Goal: Task Accomplishment & Management: Manage account settings

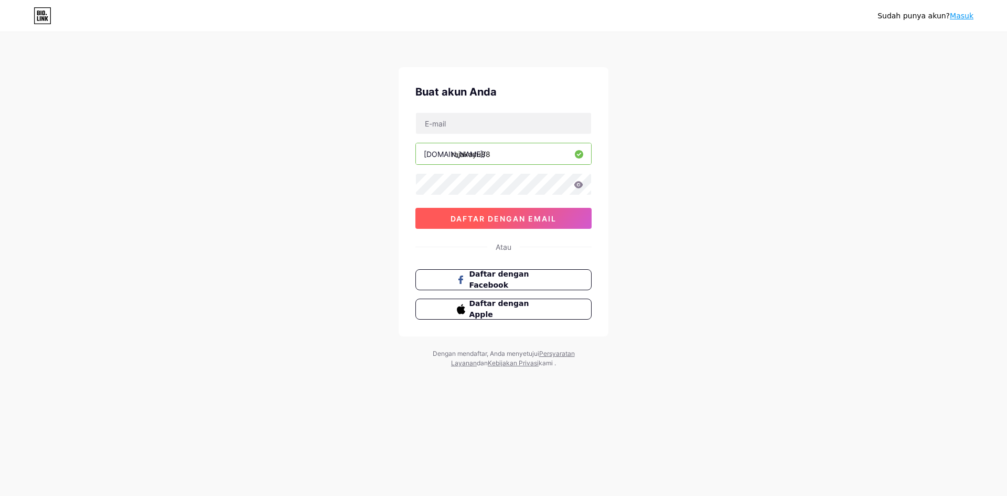
click at [494, 214] on font "daftar dengan email" at bounding box center [504, 218] width 106 height 9
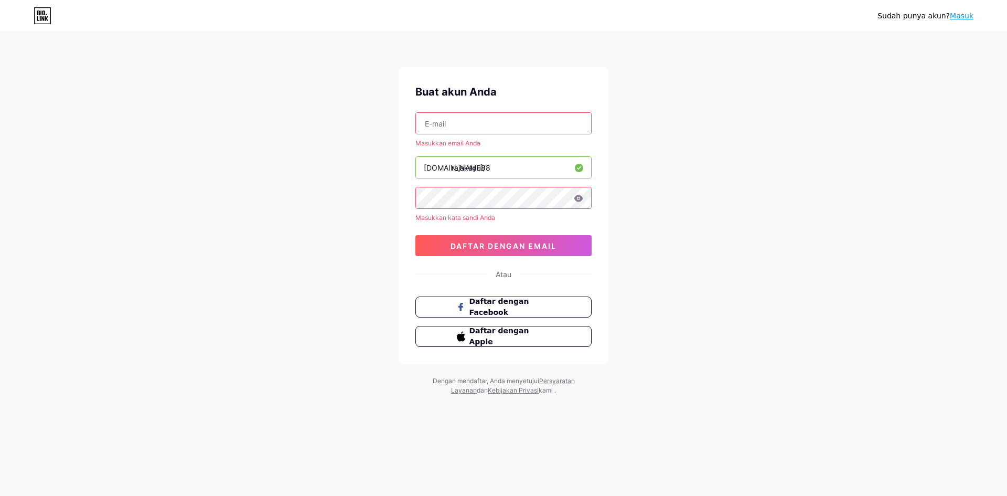
click at [489, 125] on input "text" at bounding box center [503, 123] width 175 height 21
type input "[EMAIL_ADDRESS][DOMAIN_NAME]"
click at [516, 249] on font "daftar dengan email" at bounding box center [504, 245] width 106 height 9
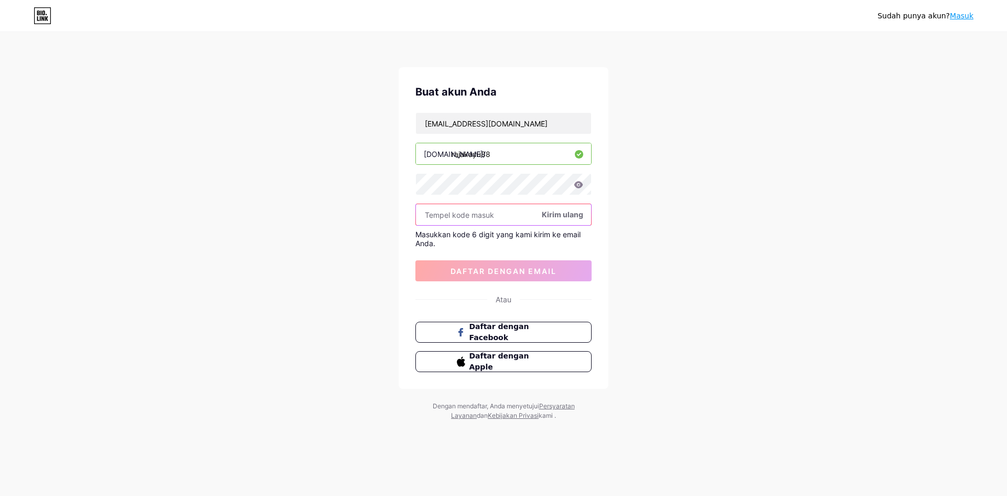
click at [488, 214] on input "text" at bounding box center [503, 214] width 175 height 21
click at [481, 221] on input "text" at bounding box center [503, 214] width 175 height 21
paste input "781035"
type input "781035"
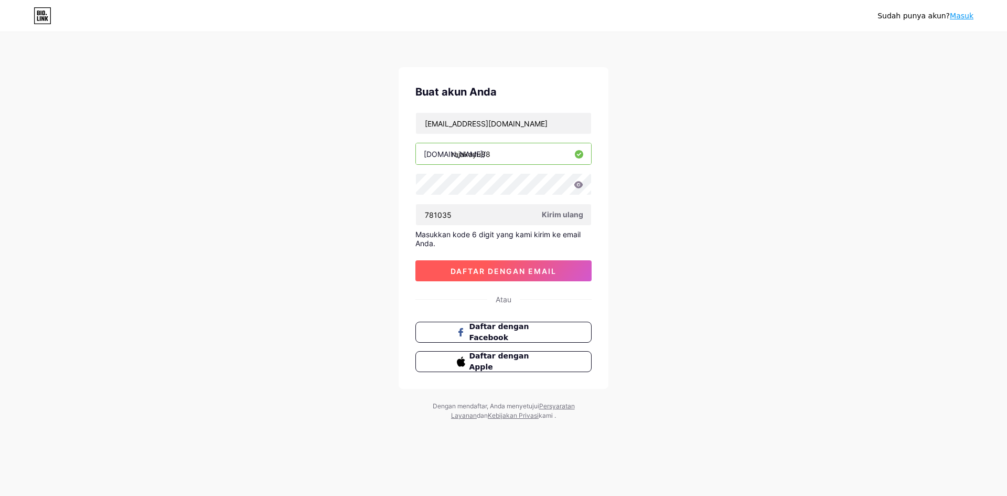
click at [526, 273] on font "daftar dengan email" at bounding box center [504, 271] width 106 height 9
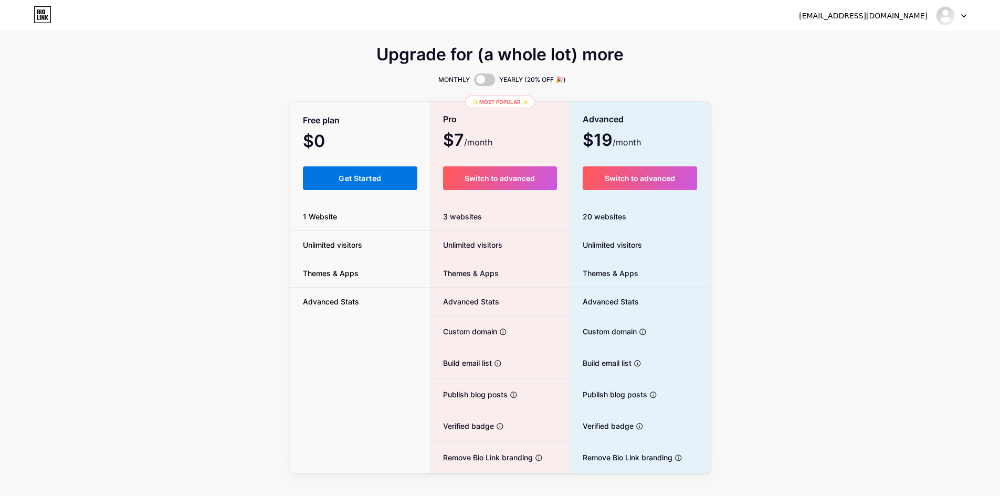
click at [370, 179] on span "Get Started" at bounding box center [359, 178] width 42 height 9
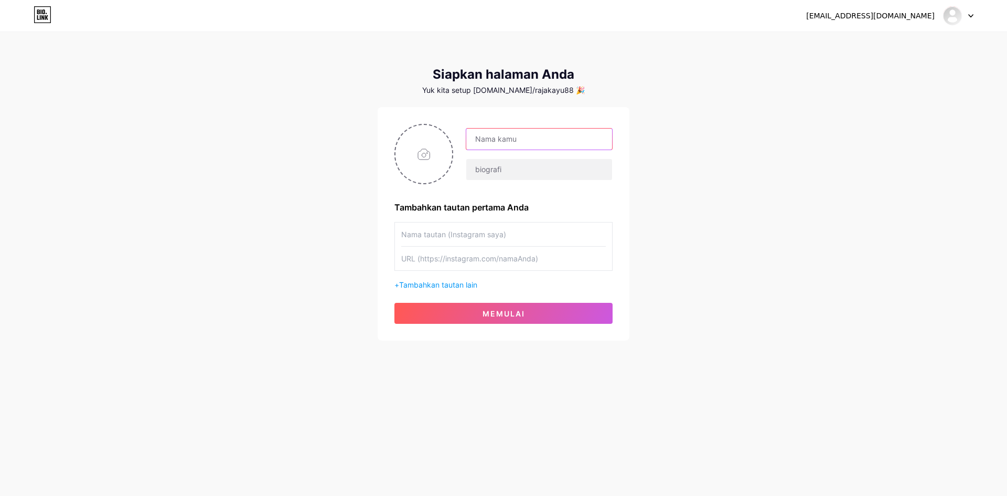
click at [520, 141] on input "text" at bounding box center [539, 139] width 146 height 21
click at [494, 138] on input "text" at bounding box center [539, 139] width 146 height 21
type input "RAJAKAYU88"
click at [525, 172] on input "text" at bounding box center [539, 169] width 146 height 21
click at [502, 169] on input "text" at bounding box center [539, 169] width 146 height 21
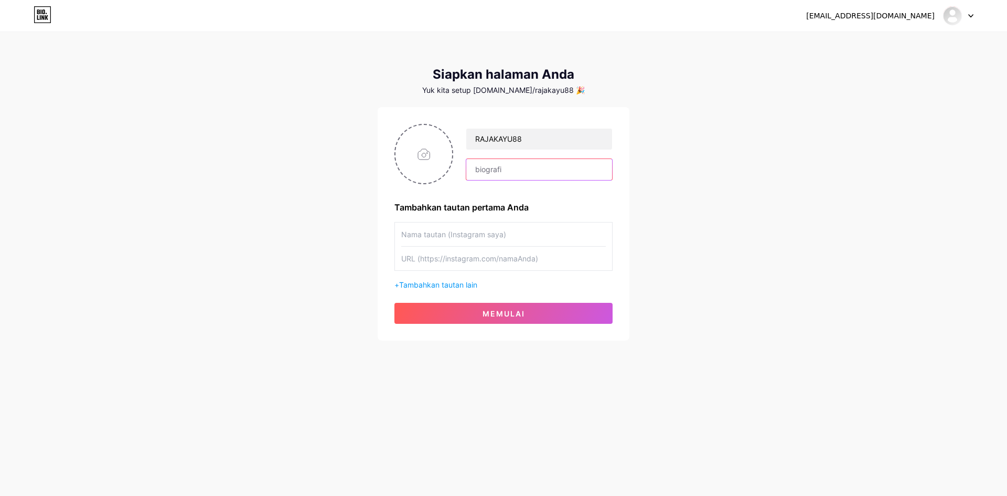
paste input "AKUN PRO LEGEND adalah akun game yang sudah mencapai level atau status tertingg…"
drag, startPoint x: 561, startPoint y: 169, endPoint x: 360, endPoint y: 177, distance: 200.6
click at [360, 177] on div "[EMAIL_ADDRESS][DOMAIN_NAME] Dasbor Keluar Siapkan halaman Anda Yuk kita setup …" at bounding box center [503, 187] width 1007 height 374
type input "RAJAKAYU88 adalah akun game yang sudah mencapai level atau status tertinggi dal…"
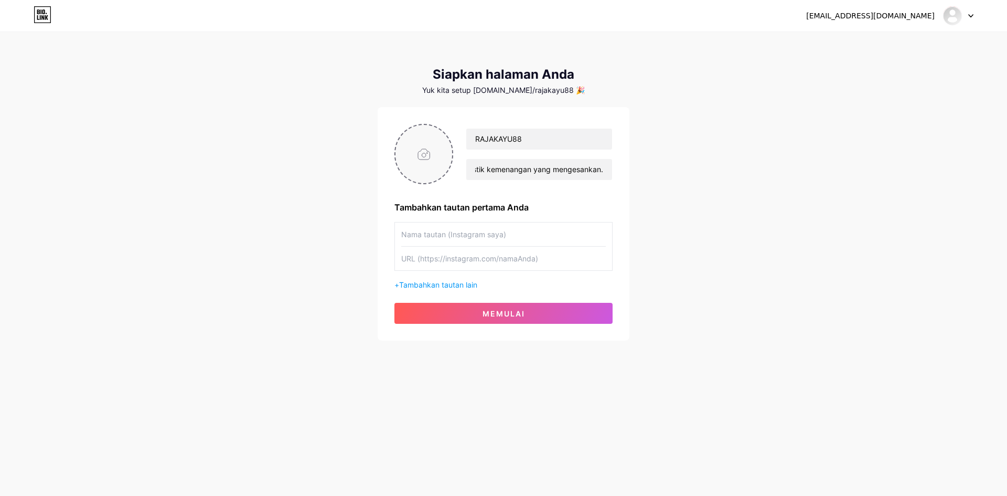
scroll to position [0, 0]
click at [419, 141] on input "file" at bounding box center [424, 154] width 57 height 58
type input "C:\fakepath\ICON RAJAKAYU88 BAGUS.jpg"
click at [469, 237] on input "text" at bounding box center [503, 234] width 205 height 24
paste input "[DATE].kayu88/"
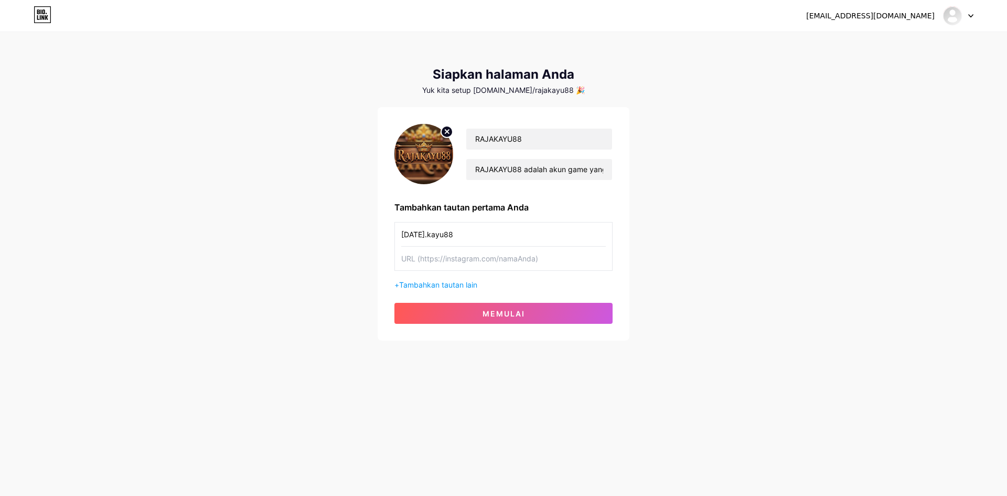
type input "[DATE].kayu88"
click at [501, 258] on input "text" at bounding box center [503, 259] width 205 height 24
paste input "[URL][DOMAIN_NAME][DOMAIN_NAME]"
type input "[URL][DOMAIN_NAME][DOMAIN_NAME]"
click at [454, 285] on font "Tambahkan tautan lain" at bounding box center [438, 284] width 78 height 9
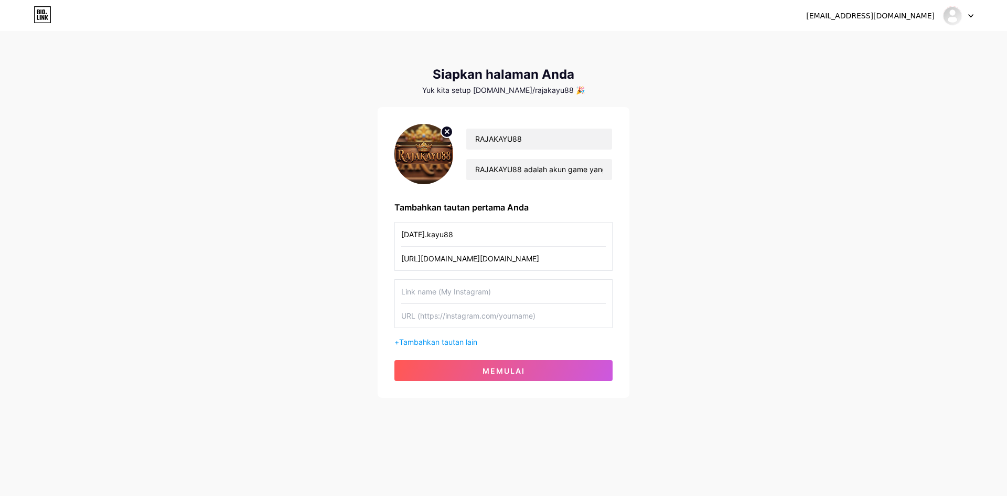
click at [464, 290] on input "text" at bounding box center [503, 292] width 205 height 24
click at [696, 256] on div "[EMAIL_ADDRESS][DOMAIN_NAME] Dasbor Keluar Siapkan halaman Anda Yuk kita setup …" at bounding box center [503, 215] width 1007 height 431
drag, startPoint x: 375, startPoint y: 233, endPoint x: 361, endPoint y: 234, distance: 14.2
click at [361, 234] on div "[EMAIL_ADDRESS][DOMAIN_NAME] Dasbor Keluar Siapkan halaman Anda Yuk kita setup …" at bounding box center [503, 215] width 1007 height 431
paste input "RAJAKAYU"
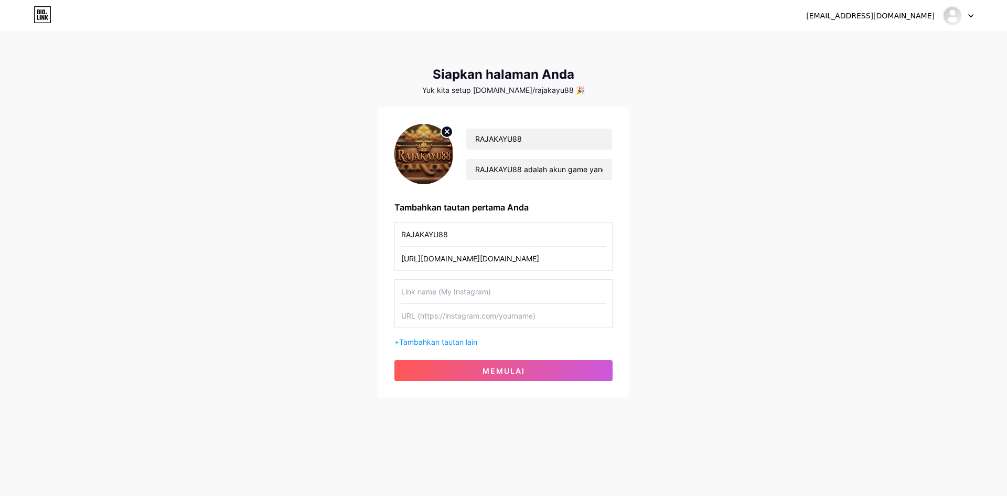
type input "RAJAKAYU88"
click at [721, 253] on div "[EMAIL_ADDRESS][DOMAIN_NAME] Dasbor Keluar Siapkan halaman Anda Yuk kita setup …" at bounding box center [503, 215] width 1007 height 431
click at [532, 373] on button "memulai" at bounding box center [504, 370] width 218 height 21
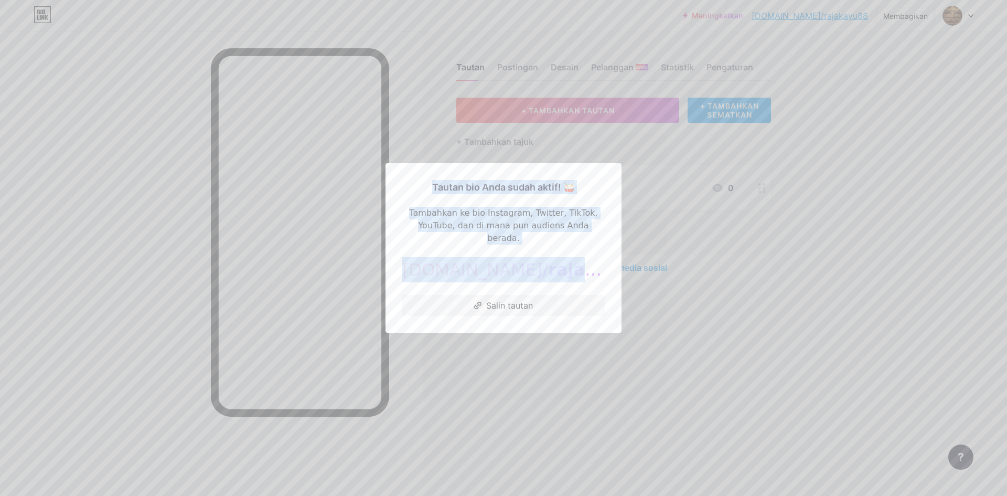
drag, startPoint x: 576, startPoint y: 267, endPoint x: 378, endPoint y: 258, distance: 197.5
click at [377, 257] on div "Tautan bio [PERSON_NAME] sudah aktif! 🥁 Tambahkan ke bio Instagram, Twitter, Ti…" at bounding box center [503, 248] width 1007 height 496
click at [536, 274] on div "[DOMAIN_NAME]/ rajakayu88" at bounding box center [503, 269] width 203 height 25
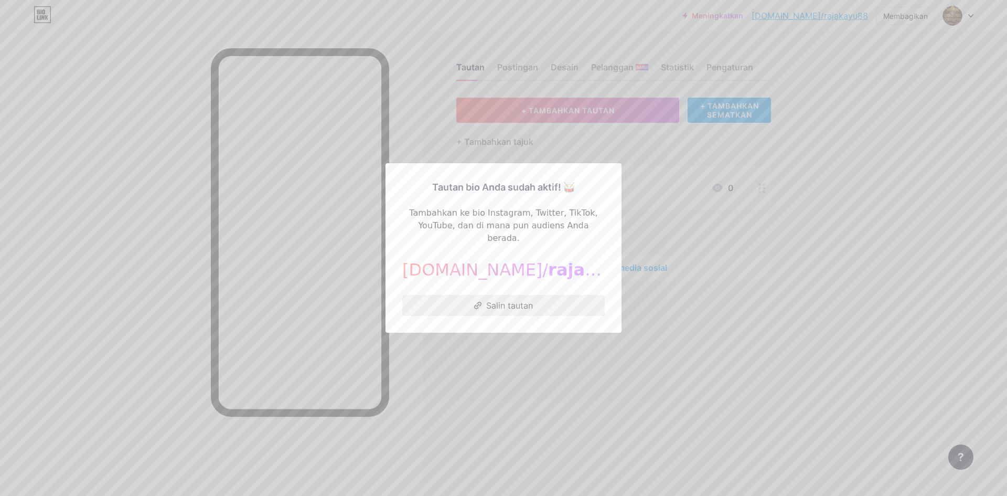
click at [524, 301] on font "Salin tautan" at bounding box center [509, 305] width 47 height 10
click at [868, 194] on div at bounding box center [503, 248] width 1007 height 496
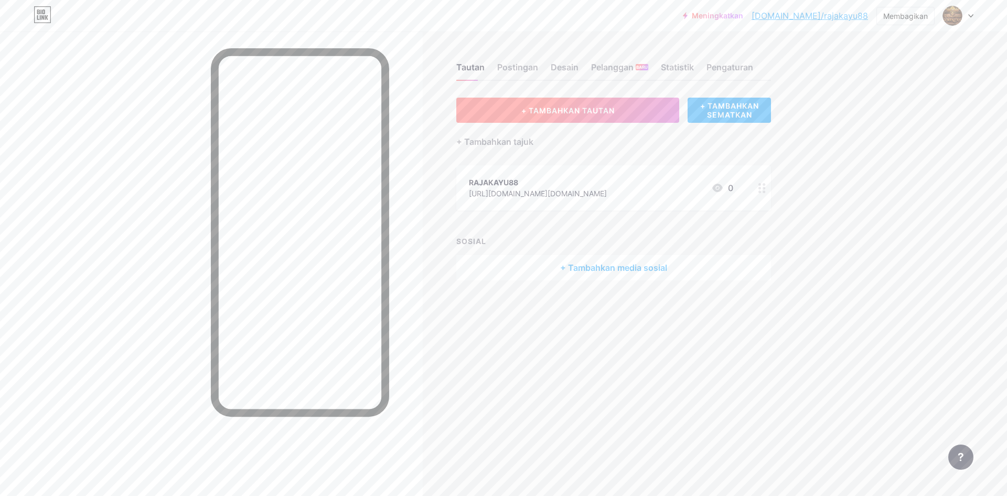
click at [562, 113] on font "+ TAMBAHKAN TAUTAN" at bounding box center [568, 110] width 93 height 9
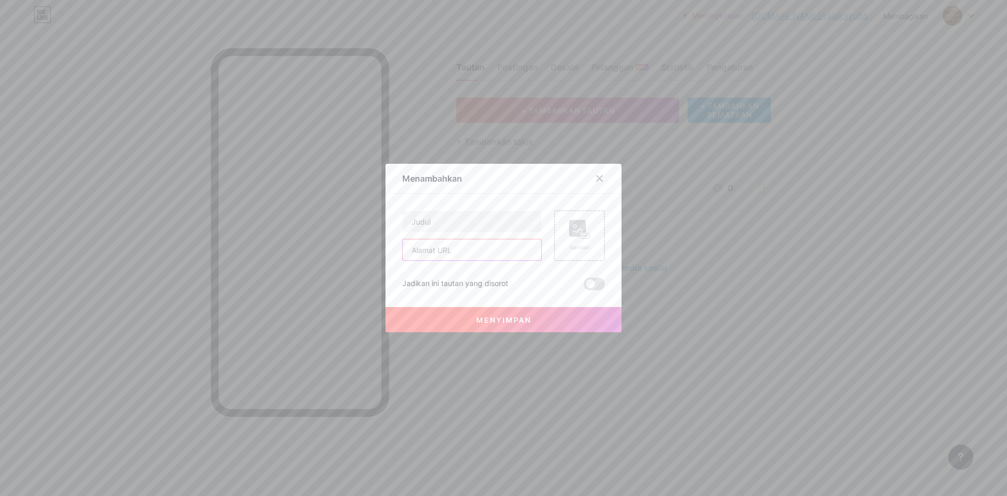
click at [445, 251] on input "text" at bounding box center [472, 249] width 139 height 21
click at [456, 220] on input "text" at bounding box center [472, 221] width 139 height 21
type input "RAJAKAYU88"
click at [431, 248] on input "text" at bounding box center [472, 249] width 139 height 21
type input "[URL][DOMAIN_NAME]"
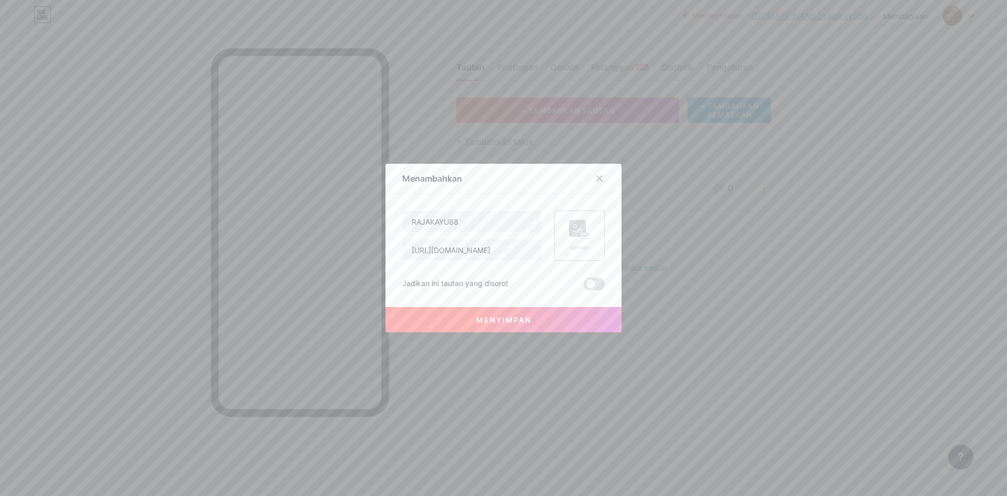
click at [582, 235] on icon at bounding box center [583, 236] width 3 height 3
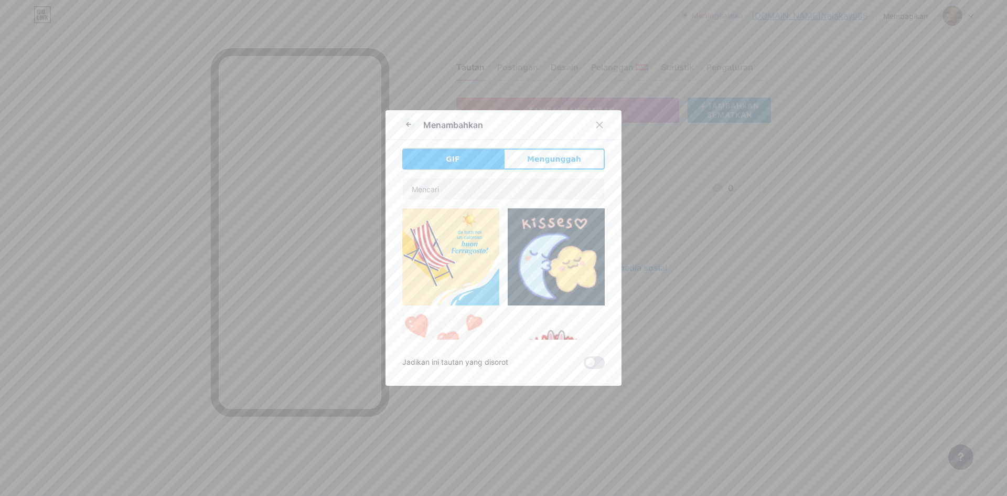
click at [558, 161] on font "Mengunggah" at bounding box center [554, 159] width 54 height 8
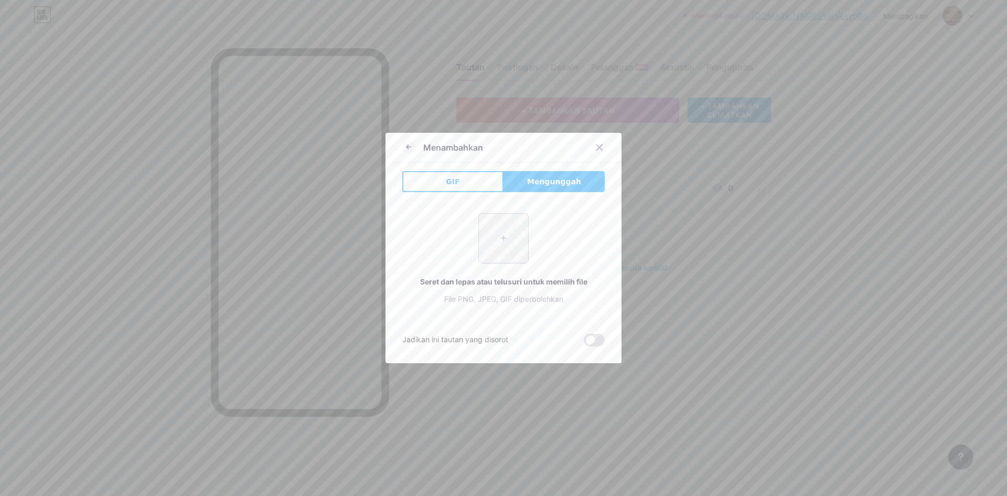
click at [502, 245] on input "file" at bounding box center [503, 238] width 49 height 49
type input "C:\fakepath\RAJAKAYU88 ICON.png"
click at [559, 180] on font "Mengunggah" at bounding box center [554, 181] width 54 height 8
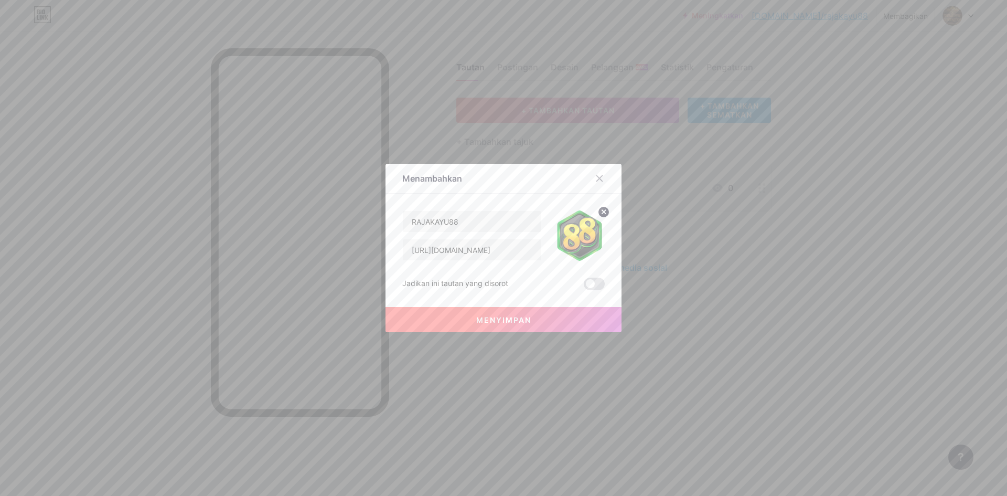
click at [600, 214] on circle at bounding box center [604, 212] width 12 height 12
click at [579, 231] on rect at bounding box center [577, 228] width 17 height 17
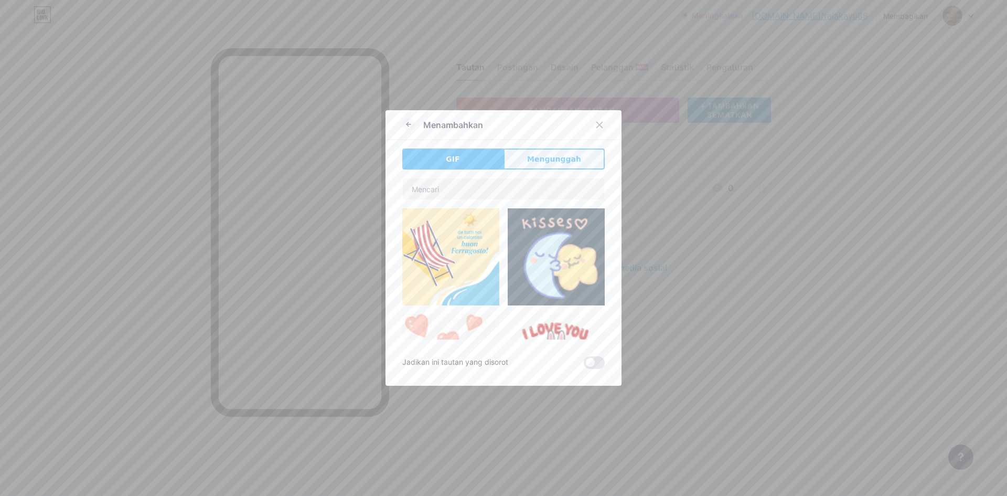
click at [553, 155] on font "Mengunggah" at bounding box center [554, 159] width 54 height 8
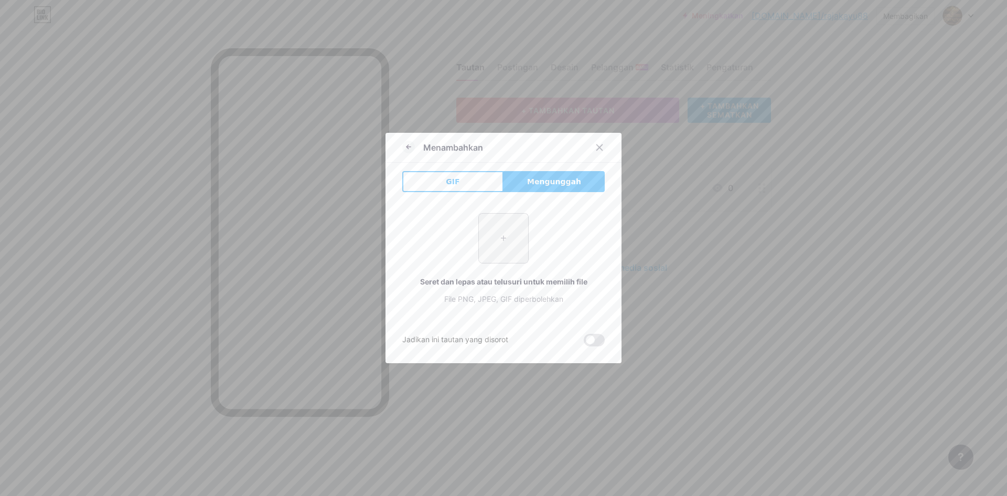
click at [510, 237] on input "file" at bounding box center [503, 238] width 49 height 49
type input "C:\fakepath\ICON RAJAKAYU88.png"
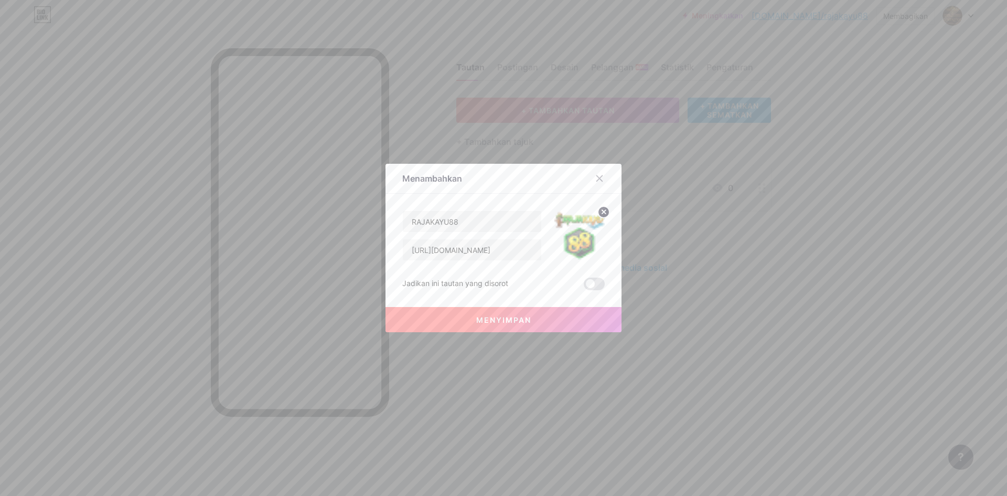
click at [485, 173] on div "Menambahkan" at bounding box center [504, 181] width 236 height 25
click at [591, 283] on span at bounding box center [594, 284] width 21 height 13
click at [584, 286] on input "checkbox" at bounding box center [584, 286] width 0 height 0
click at [539, 316] on button "Menyimpan" at bounding box center [504, 319] width 236 height 25
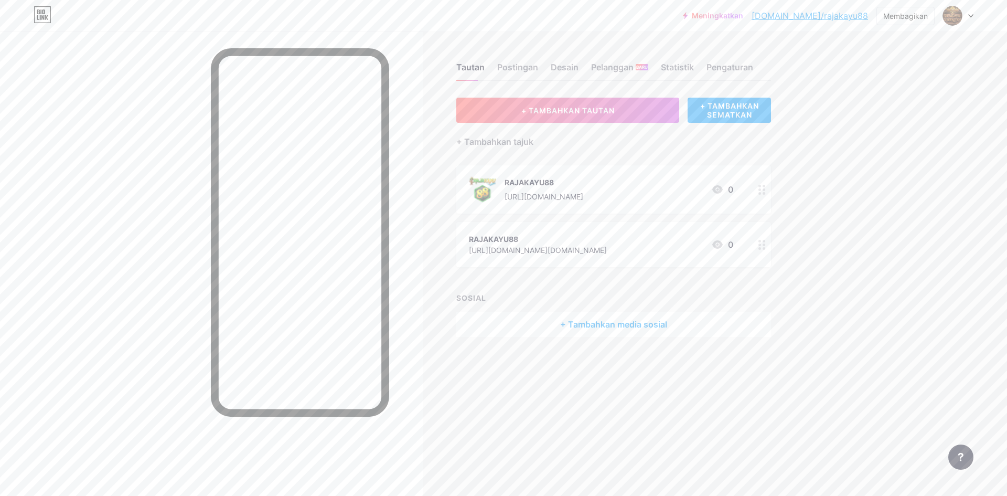
click at [763, 246] on icon at bounding box center [762, 245] width 7 height 10
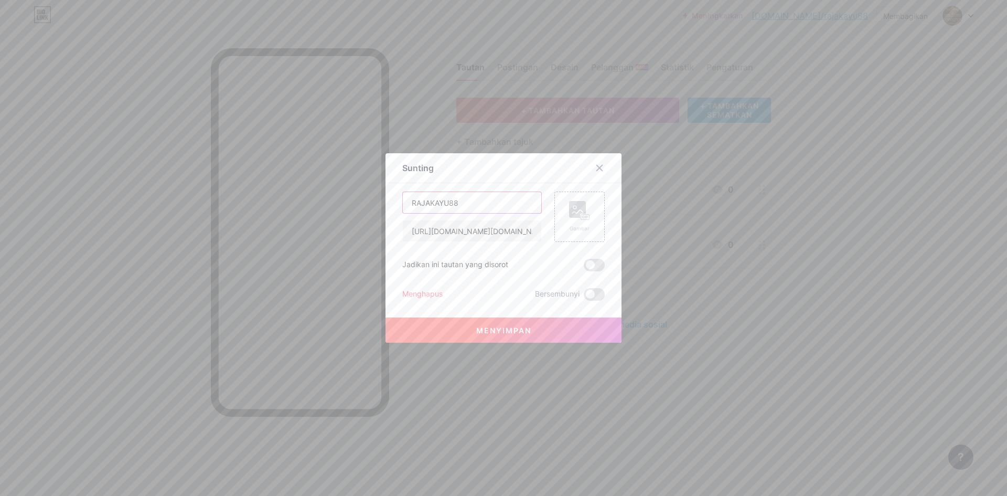
click at [406, 203] on input "RAJAKAYU88" at bounding box center [472, 202] width 139 height 21
type input "INSTAGRAM RAJAKAYU88"
click at [582, 218] on icon at bounding box center [583, 217] width 3 height 3
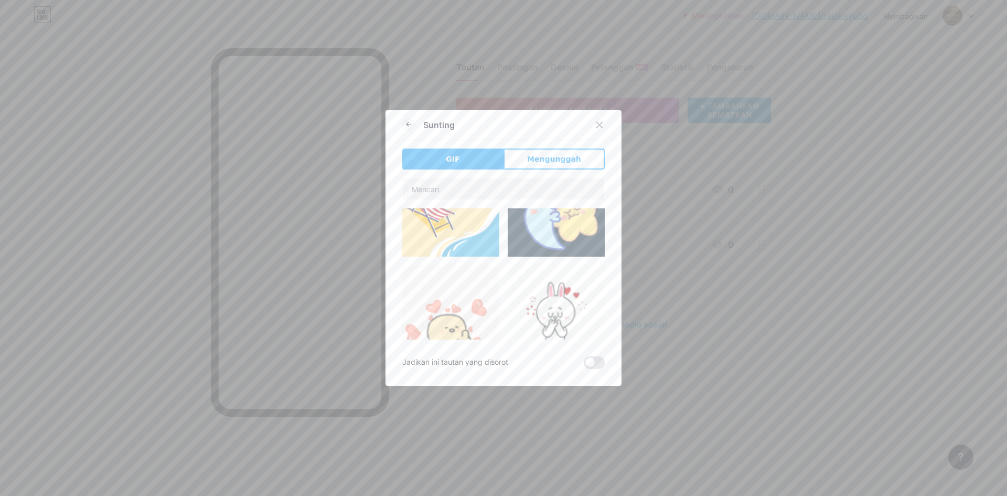
scroll to position [52, 0]
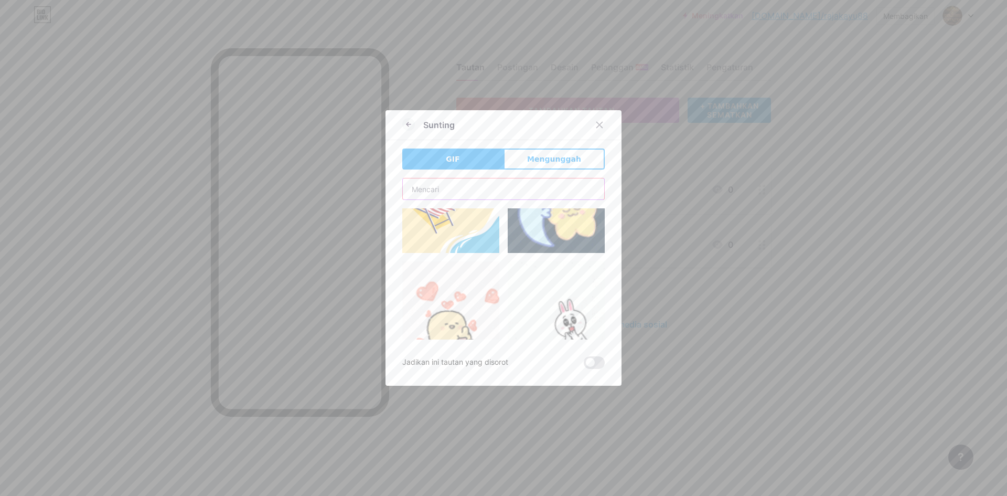
click at [433, 188] on input "text" at bounding box center [503, 188] width 201 height 21
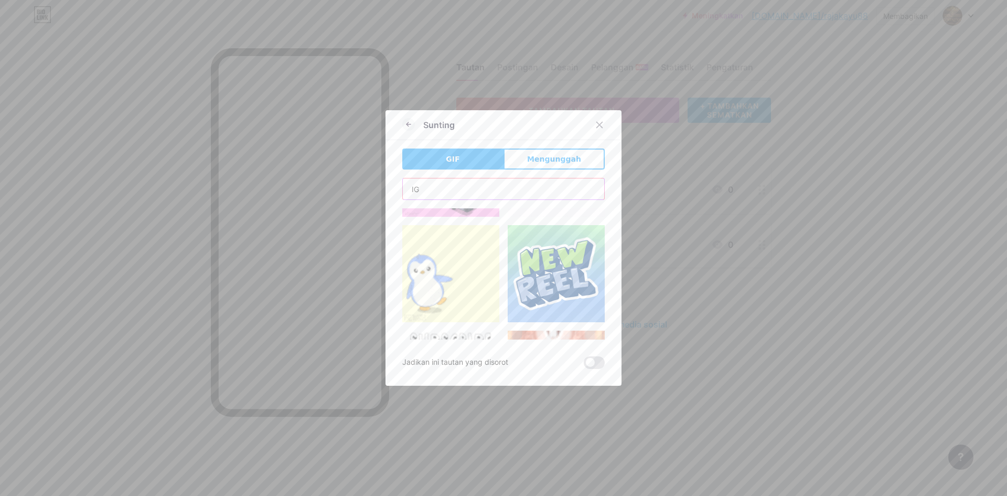
scroll to position [105, 0]
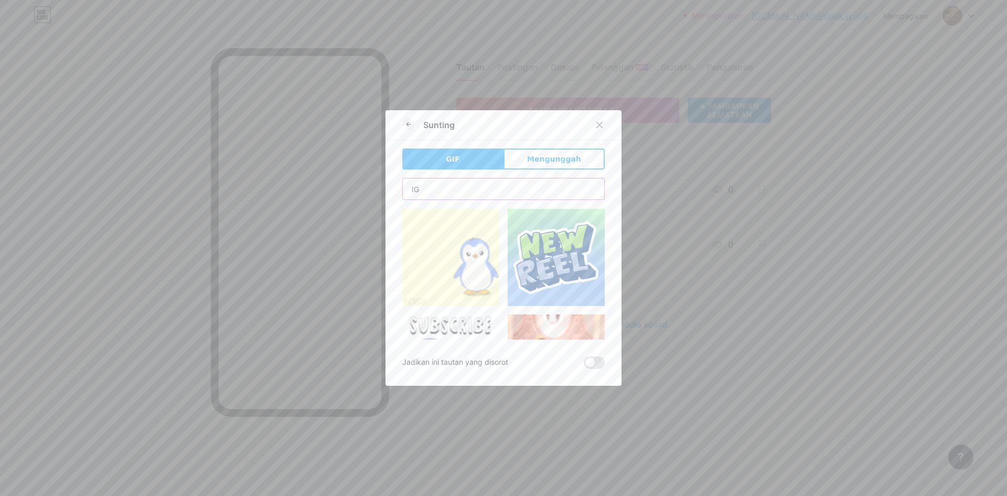
click at [453, 191] on input "IG" at bounding box center [503, 188] width 201 height 21
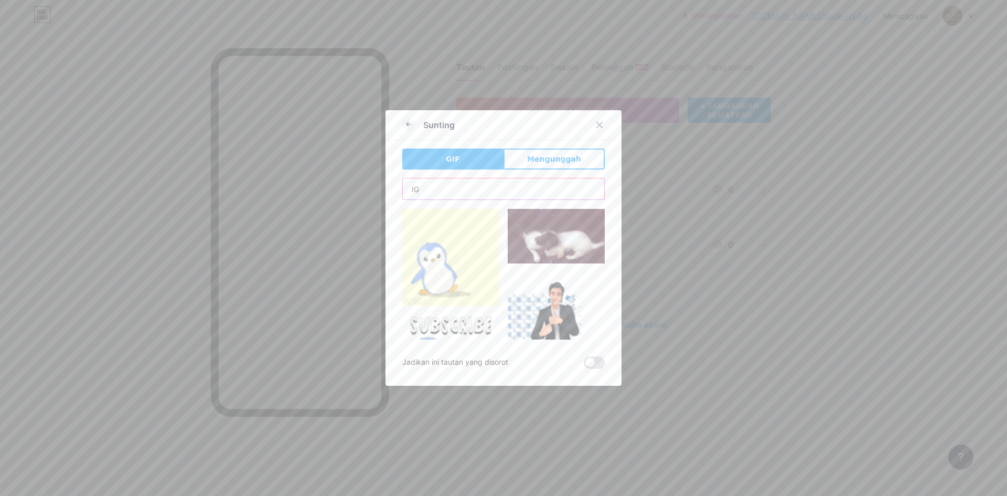
type input "IG"
click at [454, 238] on img at bounding box center [450, 257] width 97 height 97
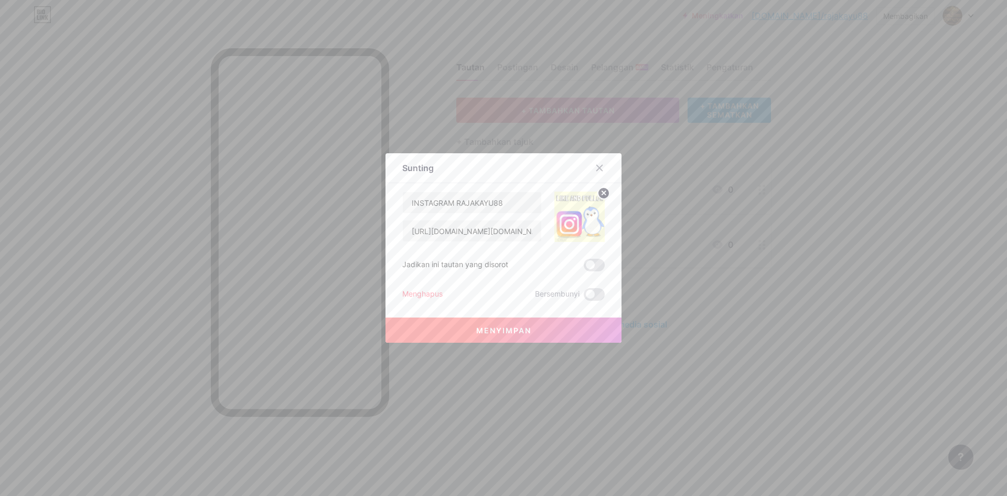
click at [534, 327] on button "Menyimpan" at bounding box center [504, 329] width 236 height 25
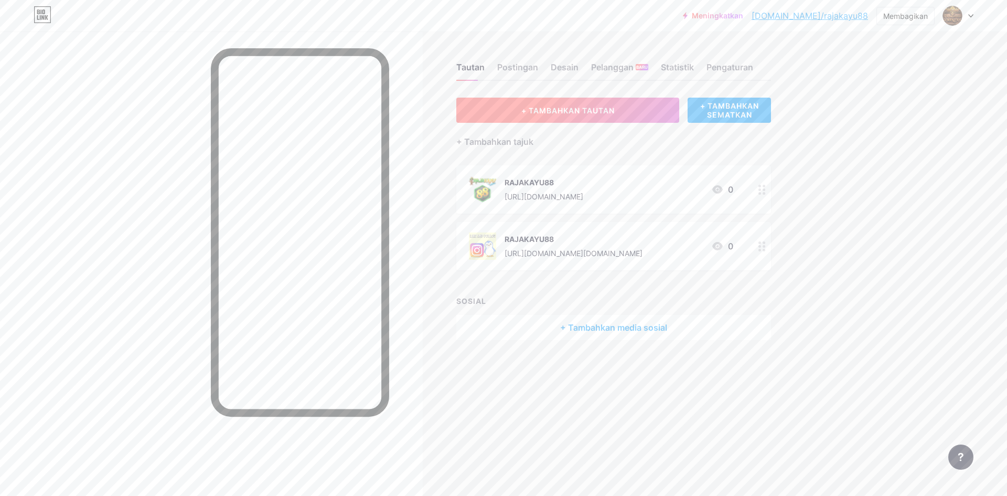
click at [569, 113] on font "+ TAMBAHKAN TAUTAN" at bounding box center [568, 110] width 93 height 9
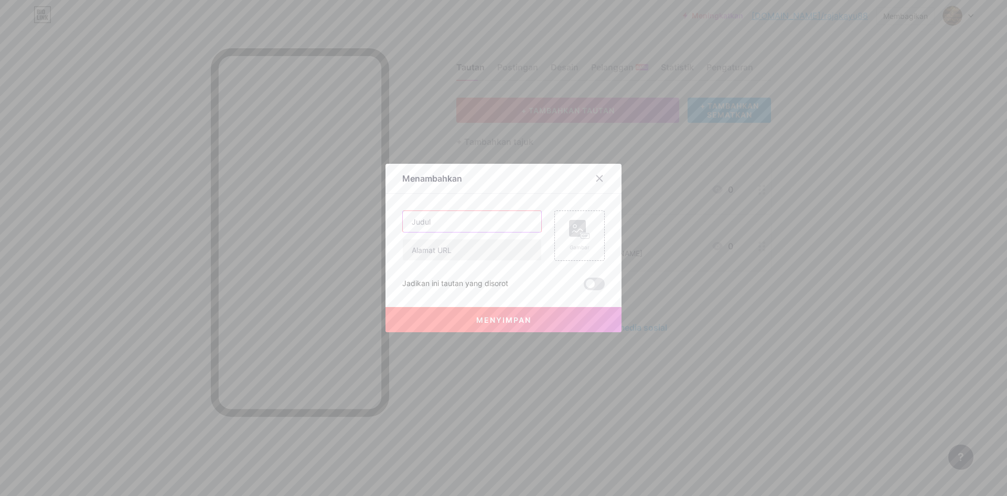
click at [449, 226] on input "text" at bounding box center [472, 221] width 139 height 21
type input "RAJAKAYU88 LOGIN"
click at [465, 247] on input "text" at bounding box center [472, 249] width 139 height 21
type input "[URL][DOMAIN_NAME]"
click at [585, 238] on rect at bounding box center [585, 235] width 8 height 5
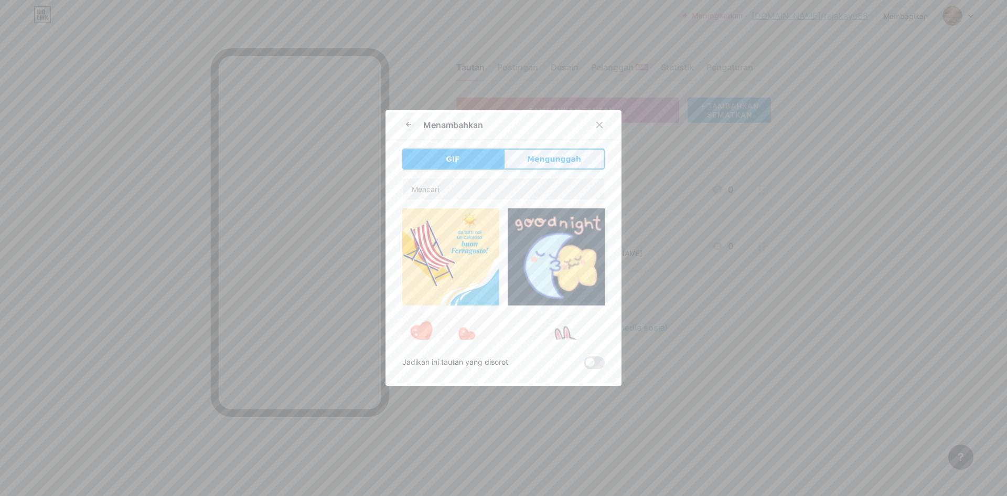
click at [555, 167] on button "Mengunggah" at bounding box center [554, 158] width 101 height 21
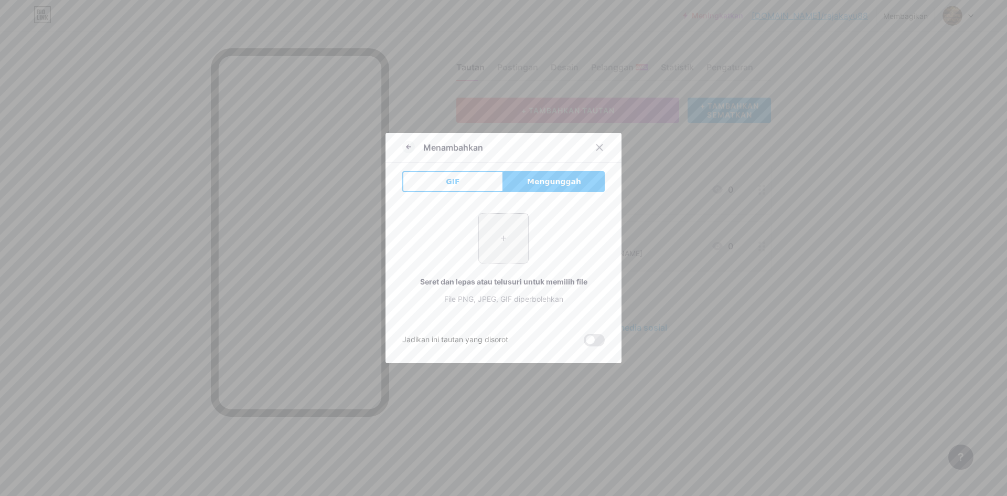
click at [519, 241] on input "file" at bounding box center [503, 238] width 49 height 49
type input "C:\fakepath\RAJAKAYU88 ICON.png"
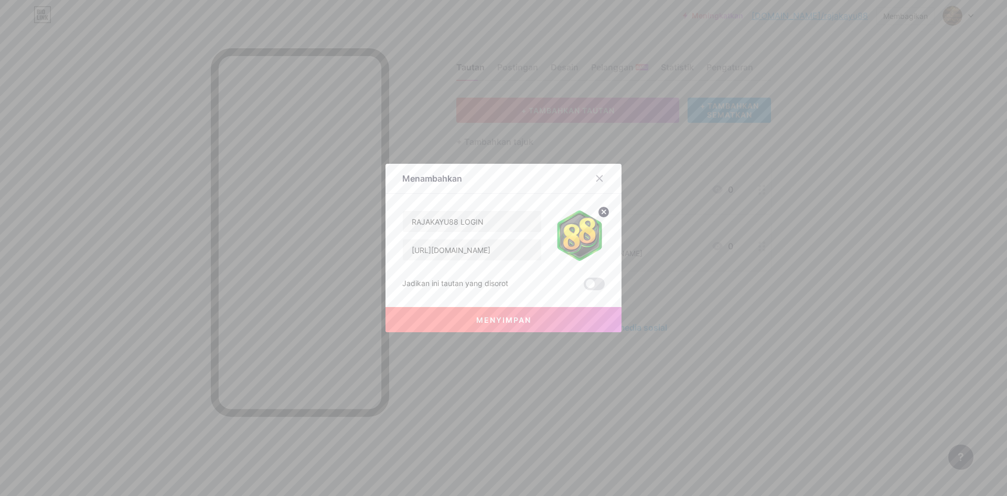
click at [520, 320] on font "Menyimpan" at bounding box center [503, 319] width 55 height 9
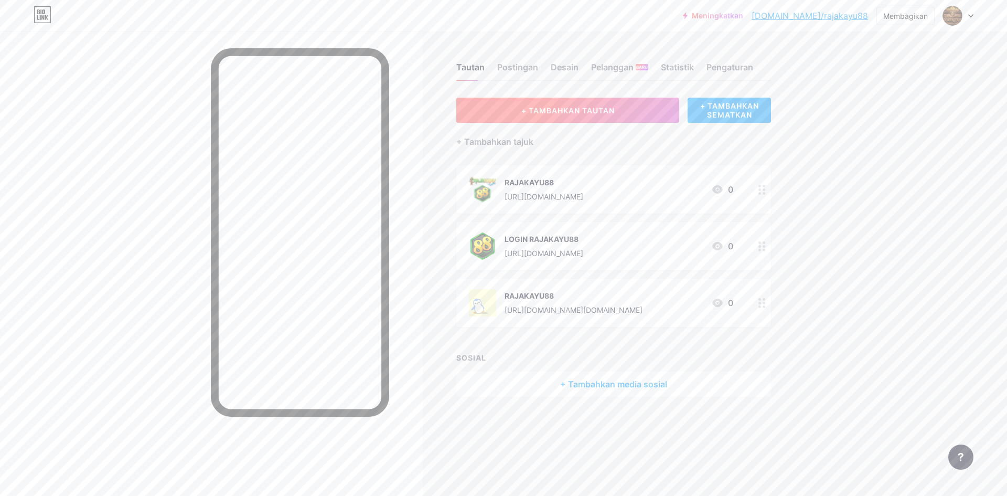
click at [599, 108] on font "+ TAMBAHKAN TAUTAN" at bounding box center [568, 110] width 93 height 9
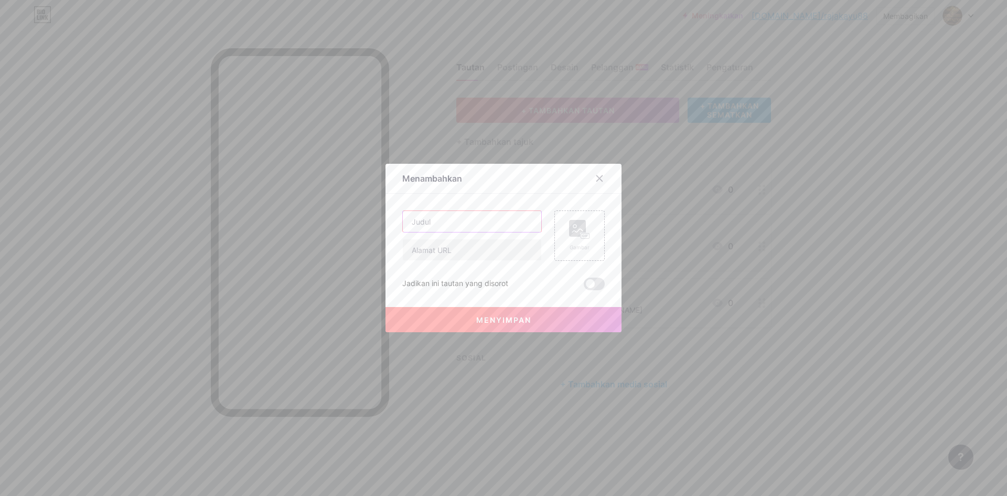
click at [444, 223] on input "text" at bounding box center [472, 221] width 139 height 21
type input "RAJAKAYU88 DAFTAR"
click at [462, 251] on input "text" at bounding box center [472, 249] width 139 height 21
paste input "[URL][DOMAIN_NAME]"
type input "[URL][DOMAIN_NAME]"
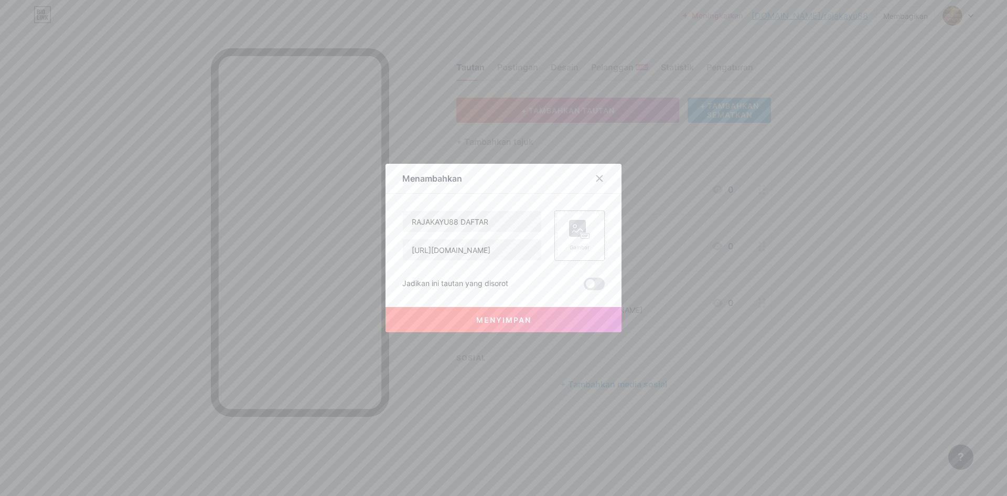
click at [572, 237] on icon at bounding box center [579, 229] width 21 height 19
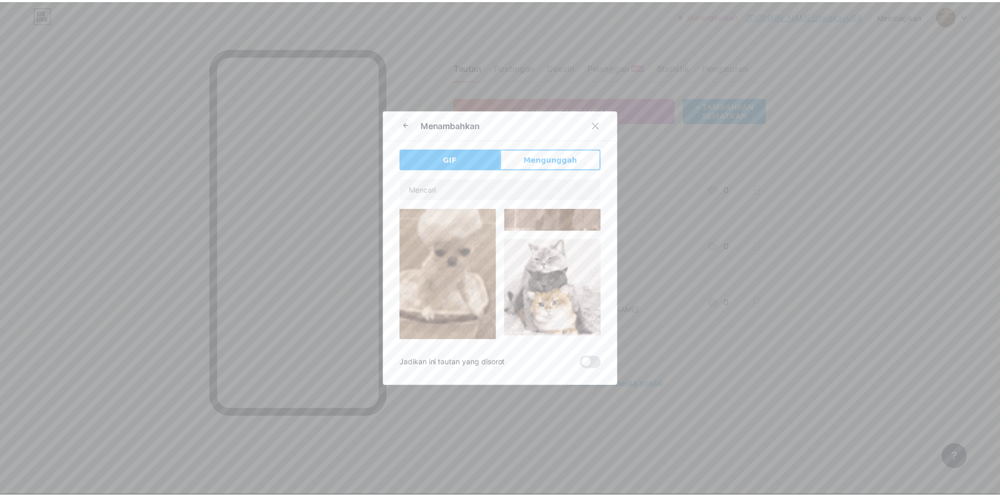
scroll to position [367, 0]
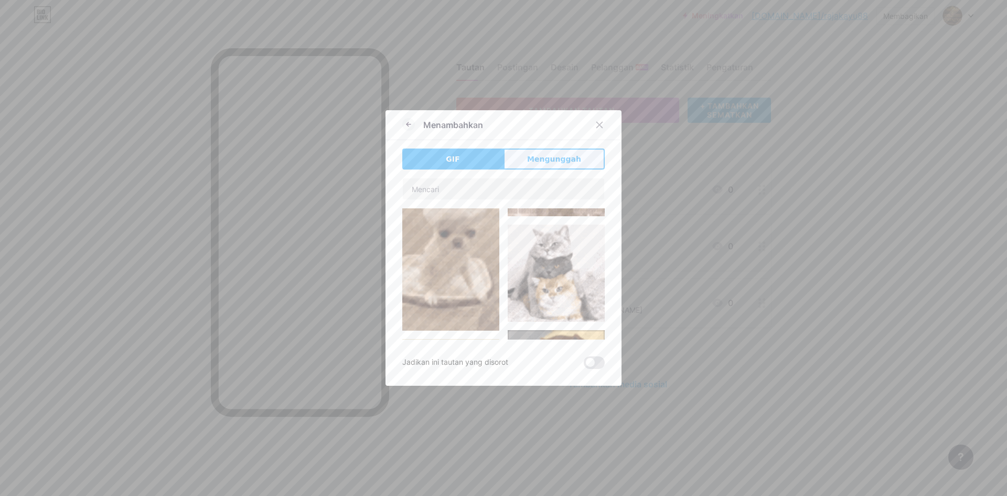
click at [541, 161] on font "Mengunggah" at bounding box center [554, 159] width 54 height 8
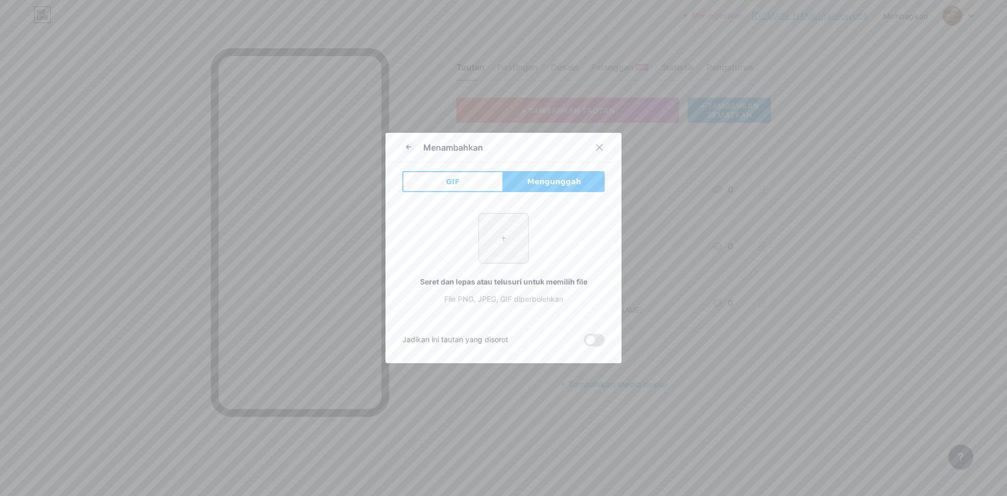
click at [509, 250] on input "file" at bounding box center [503, 238] width 49 height 49
type input "C:\fakepath\ICON RAJAKAYU88 TERBARU 2025.jpg"
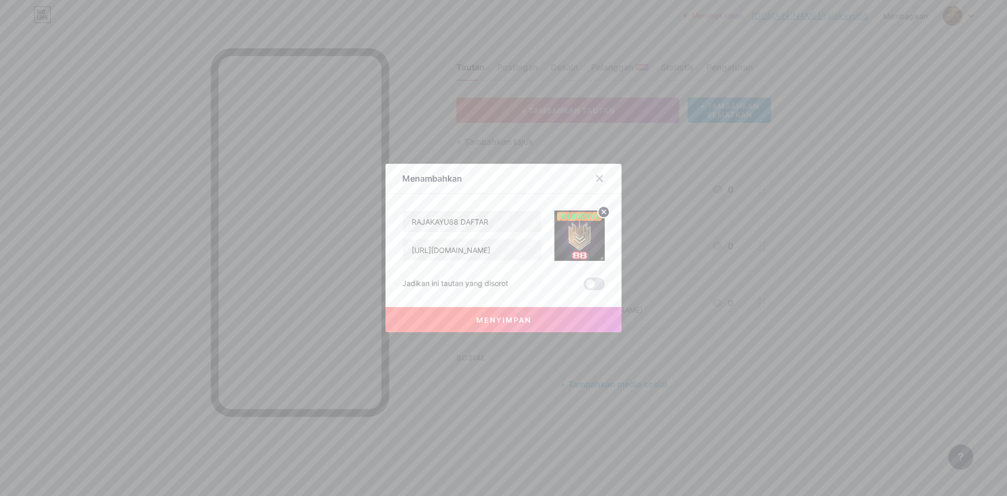
click at [511, 321] on font "Menyimpan" at bounding box center [503, 319] width 55 height 9
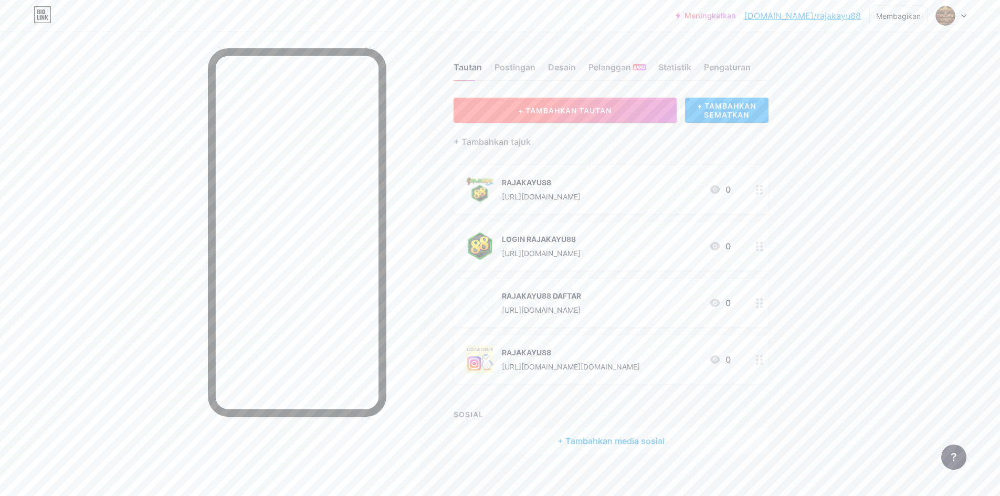
click at [577, 109] on font "+ TAMBAHKAN TAUTAN" at bounding box center [564, 110] width 93 height 9
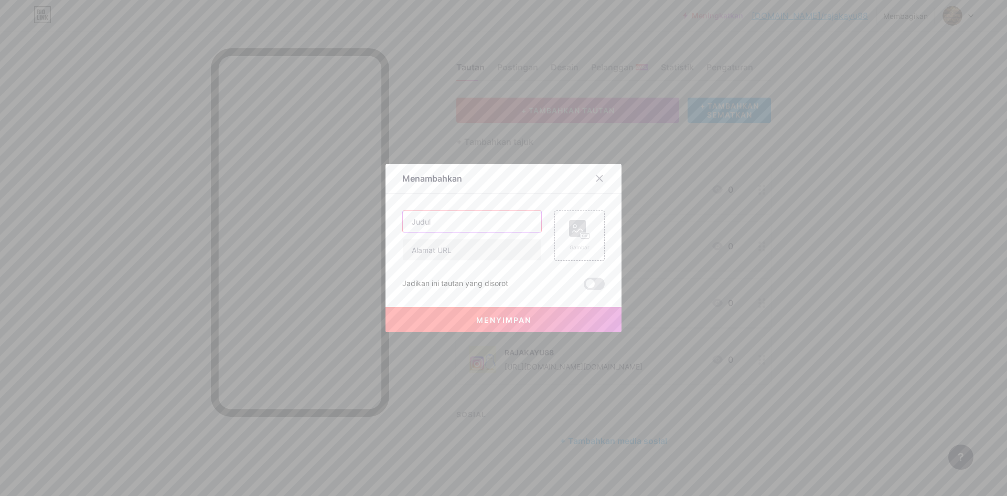
click at [480, 225] on input "text" at bounding box center [472, 221] width 139 height 21
type input "RAJAKAYU88 LINK ALTERNATIF"
click at [480, 255] on input "text" at bounding box center [472, 249] width 139 height 21
click at [476, 251] on input "[URL][DOMAIN_NAME]" at bounding box center [472, 249] width 139 height 21
paste input "[DOMAIN_NAME]"
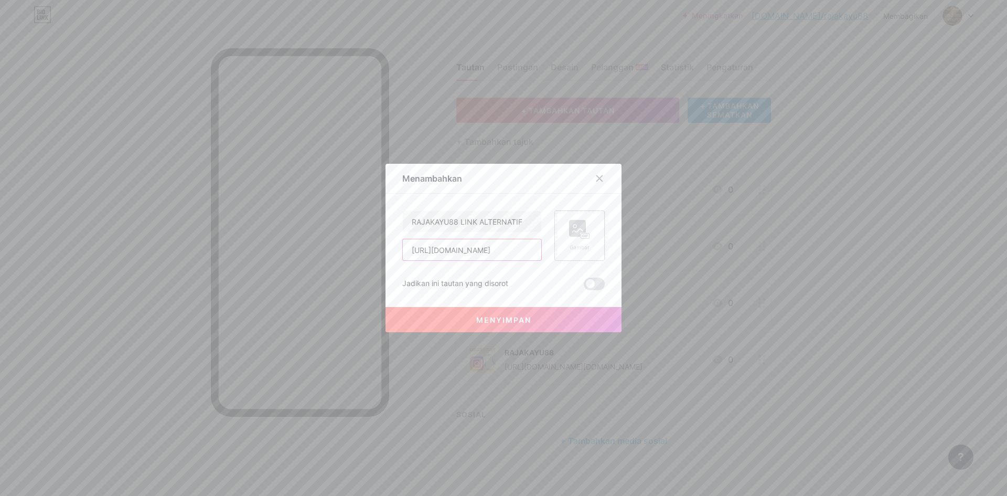
type input "[URL][DOMAIN_NAME]"
click at [571, 226] on rect at bounding box center [577, 228] width 17 height 17
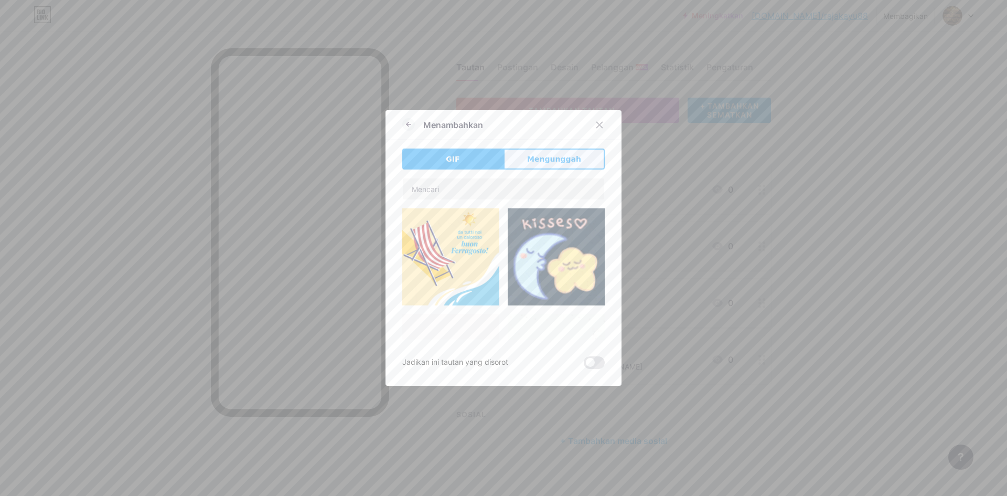
click at [546, 166] on button "Mengunggah" at bounding box center [554, 158] width 101 height 21
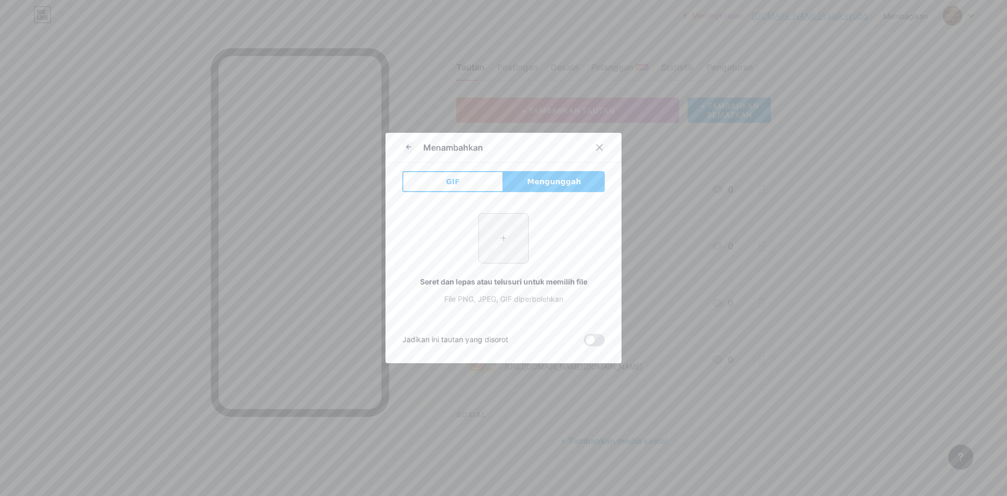
click at [504, 233] on input "file" at bounding box center [503, 238] width 49 height 49
type input "C:\fakepath\ICON RAJAKAYU88 BAGUS.jpg"
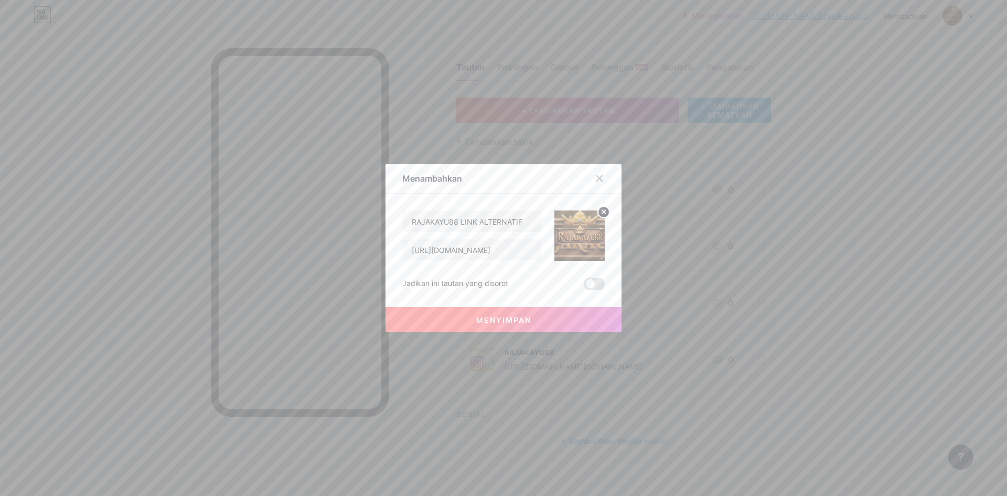
click at [498, 327] on button "Menyimpan" at bounding box center [504, 319] width 236 height 25
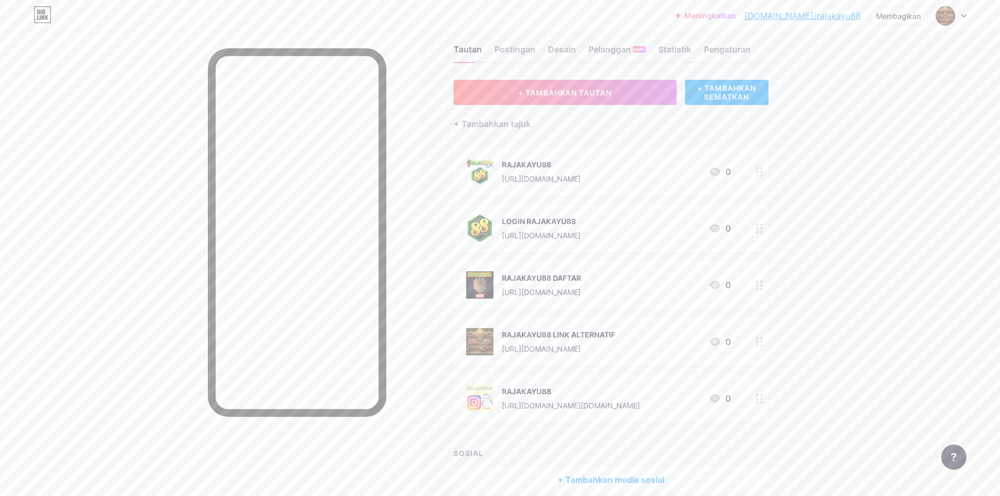
scroll to position [66, 0]
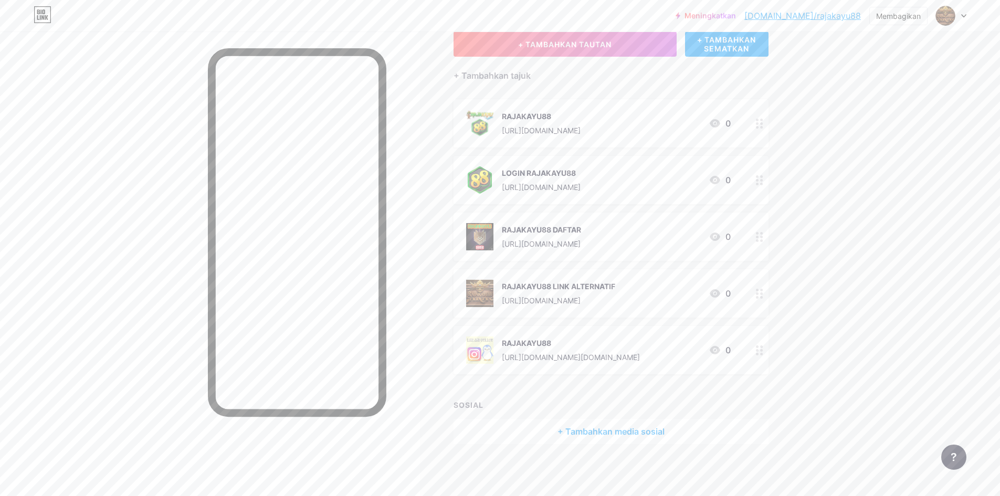
click at [425, 282] on div "Tautan Postingan Desain Pelanggan BARU Statistik Pengaturan + TAMBAHKAN TAUTAN …" at bounding box center [406, 230] width 812 height 531
click at [607, 429] on font "+ Tambahkan media sosial" at bounding box center [610, 431] width 107 height 10
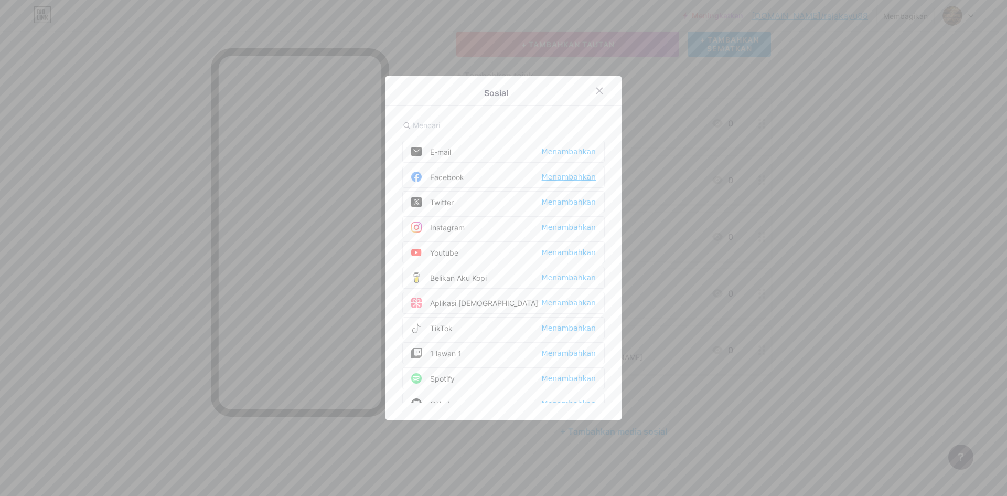
click at [566, 179] on font "Menambahkan" at bounding box center [569, 177] width 54 height 8
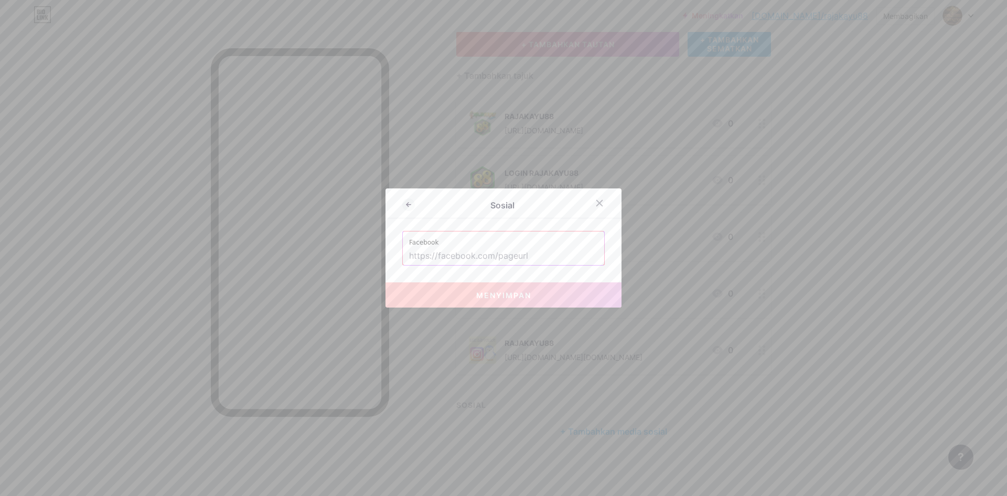
click at [485, 250] on input "text" at bounding box center [503, 256] width 189 height 18
paste input "[URL][DOMAIN_NAME]"
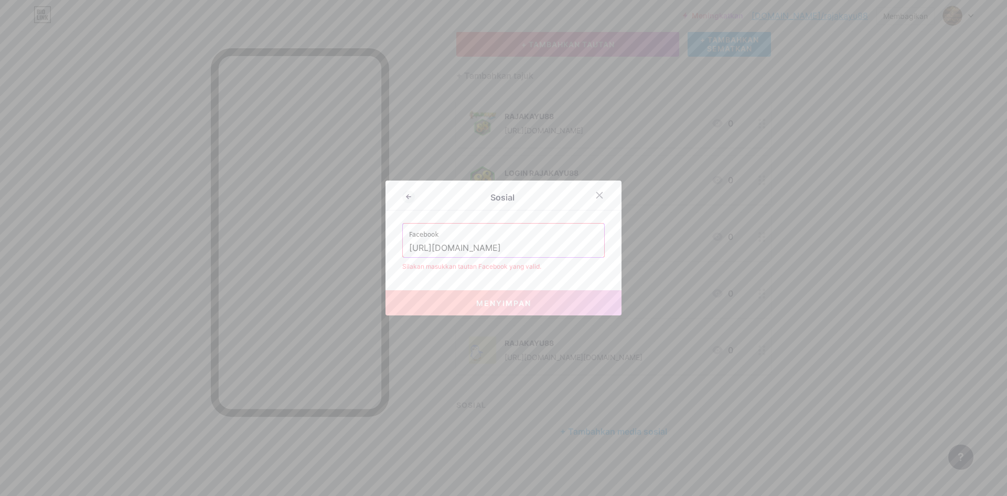
drag, startPoint x: 514, startPoint y: 248, endPoint x: 384, endPoint y: 240, distance: 130.3
click at [386, 240] on div "Sosial Facebook [URL][DOMAIN_NAME] Silakan masukkan tautan Facebook yang valid.…" at bounding box center [504, 247] width 236 height 135
type input "rajakayu88official"
drag, startPoint x: 540, startPoint y: 268, endPoint x: 568, endPoint y: 262, distance: 28.4
click at [540, 269] on div "Silakan masukkan tautan Facebook yang valid." at bounding box center [503, 266] width 203 height 9
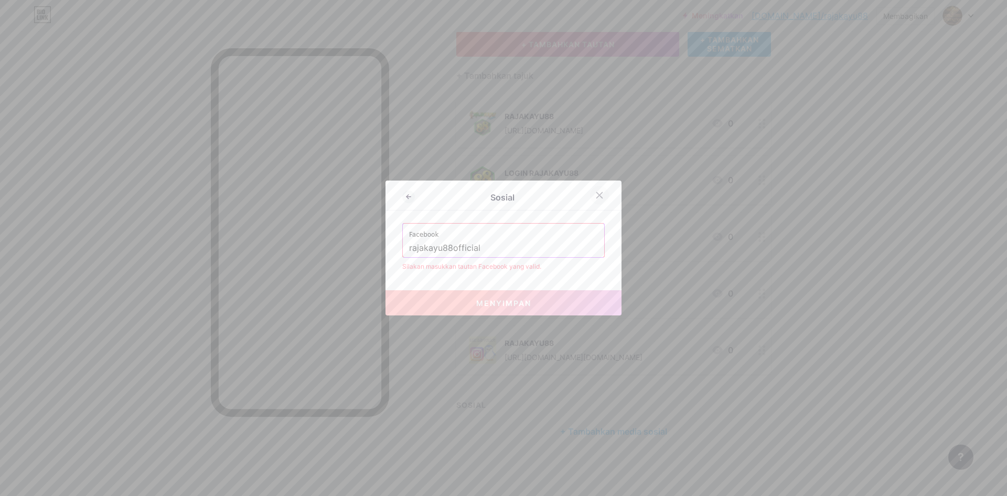
click at [598, 193] on icon at bounding box center [600, 196] width 6 height 6
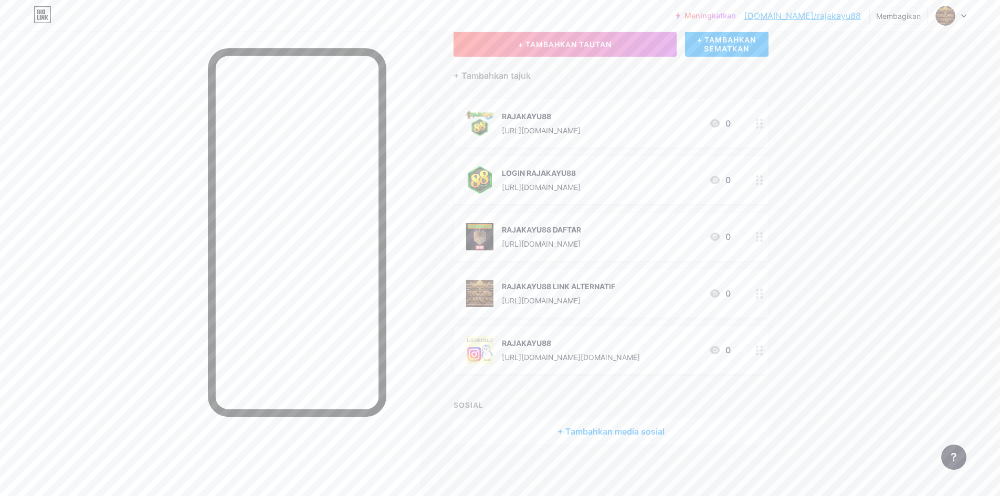
click at [642, 432] on font "+ Tambahkan media sosial" at bounding box center [610, 431] width 107 height 10
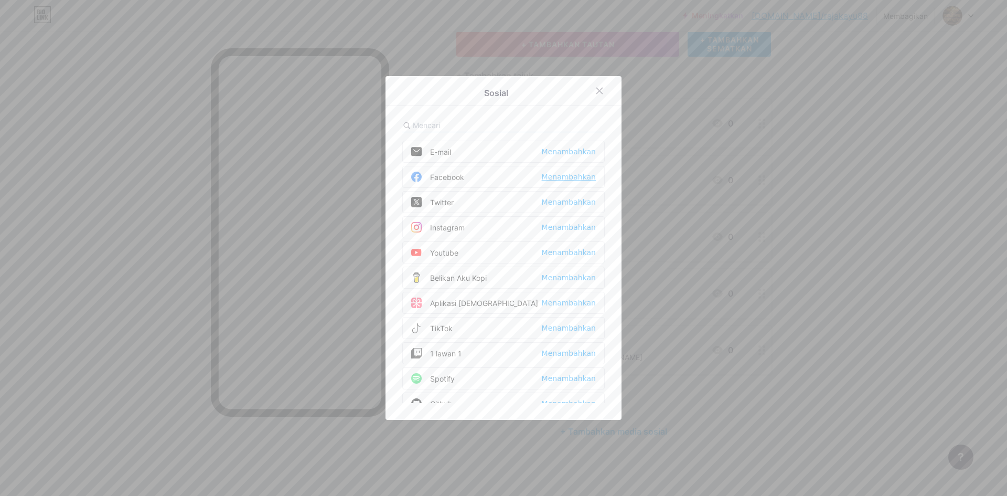
click at [564, 178] on font "Menambahkan" at bounding box center [569, 177] width 54 height 8
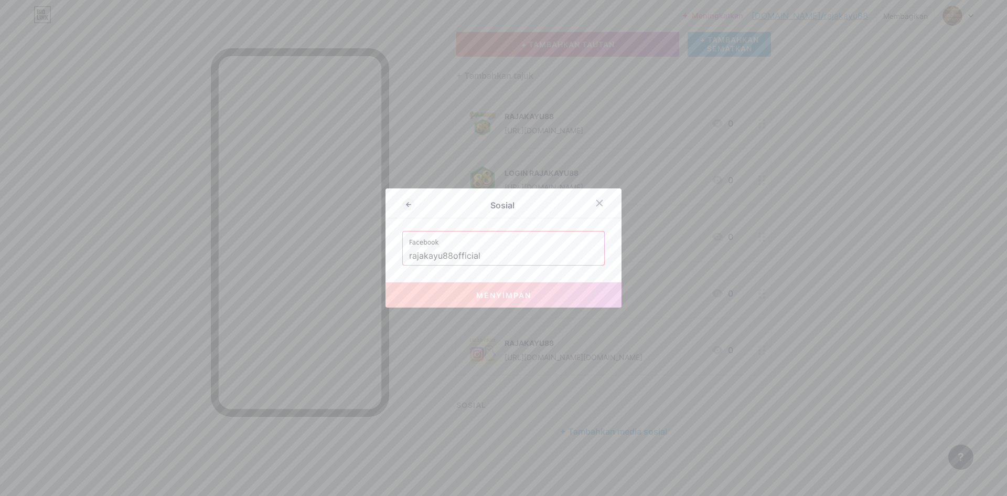
drag, startPoint x: 501, startPoint y: 257, endPoint x: 311, endPoint y: 257, distance: 190.5
click at [310, 256] on div "Sosial Facebook rajakayu88official Menyimpan" at bounding box center [503, 248] width 1007 height 496
click at [527, 298] on button "Menyimpan" at bounding box center [504, 294] width 236 height 25
click at [522, 257] on input "rajakayu88official" at bounding box center [503, 256] width 189 height 18
click at [519, 261] on input "rajakayu88official" at bounding box center [503, 256] width 189 height 18
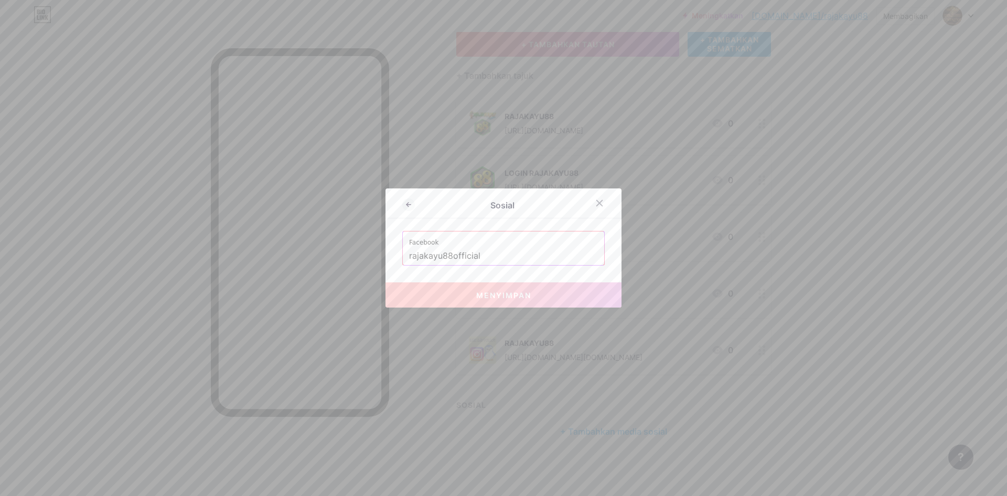
drag, startPoint x: 382, startPoint y: 254, endPoint x: 297, endPoint y: 252, distance: 84.5
click at [295, 252] on div "Sosial Facebook rajakayu88official Menyimpan" at bounding box center [503, 248] width 1007 height 496
paste input "[URL][DOMAIN_NAME]"
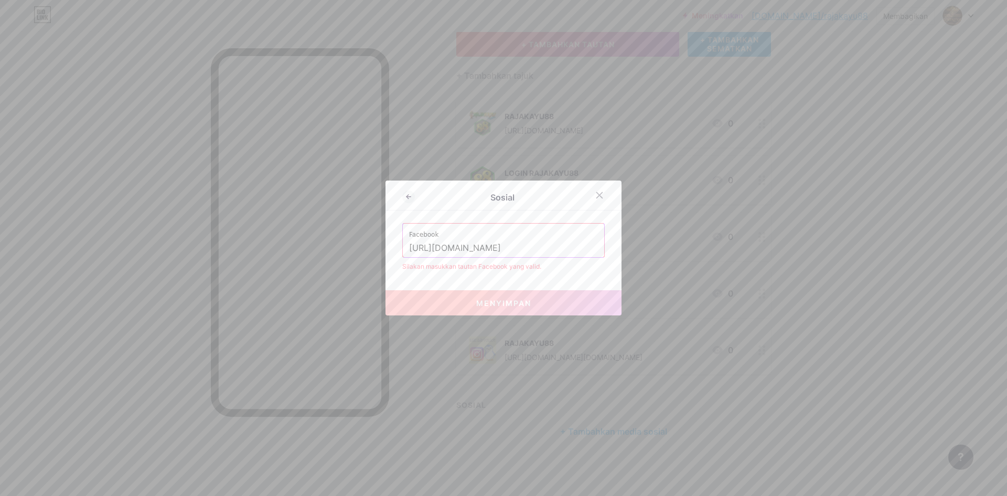
click at [504, 245] on input "[URL][DOMAIN_NAME]" at bounding box center [503, 248] width 189 height 18
paste input "/"
type input "[URL][DOMAIN_NAME]"
click at [574, 279] on div "Sosial Facebook [URL][DOMAIN_NAME] Silakan masukkan tautan Facebook yang valid.…" at bounding box center [504, 247] width 236 height 135
click at [598, 195] on icon at bounding box center [600, 195] width 8 height 8
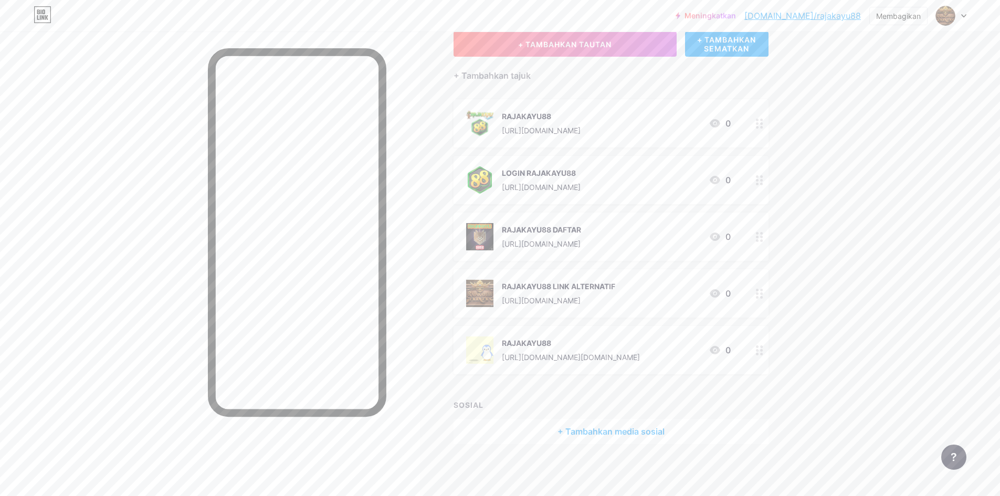
click at [643, 428] on font "+ Tambahkan media sosial" at bounding box center [610, 431] width 107 height 10
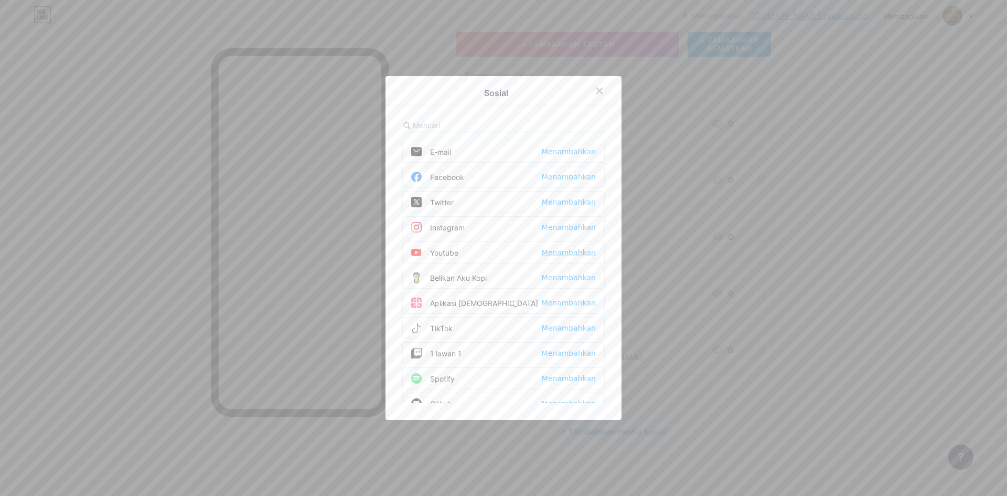
click at [558, 256] on font "Menambahkan" at bounding box center [569, 252] width 54 height 8
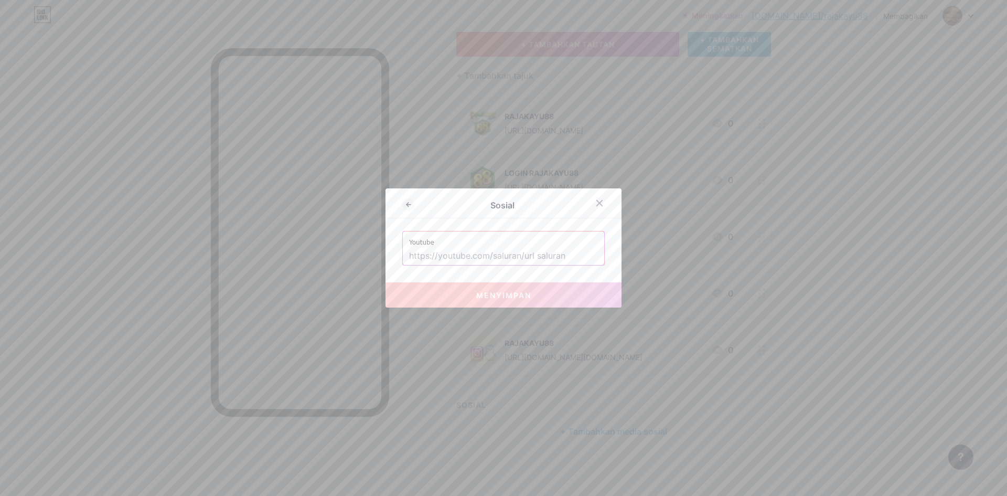
click at [502, 258] on input "text" at bounding box center [503, 256] width 189 height 18
paste input "[URL][DOMAIN_NAME]"
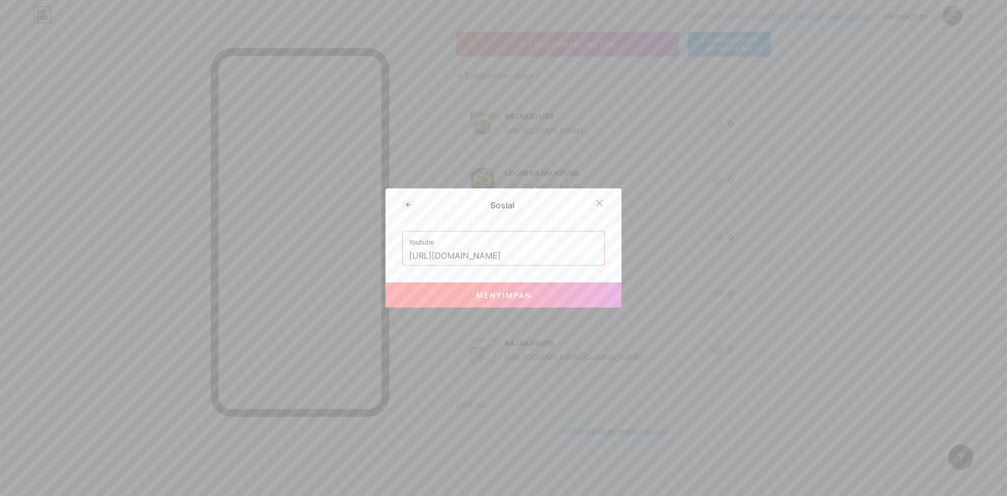
type input "[URL][DOMAIN_NAME]"
click at [527, 292] on font "Menyimpan" at bounding box center [503, 295] width 55 height 9
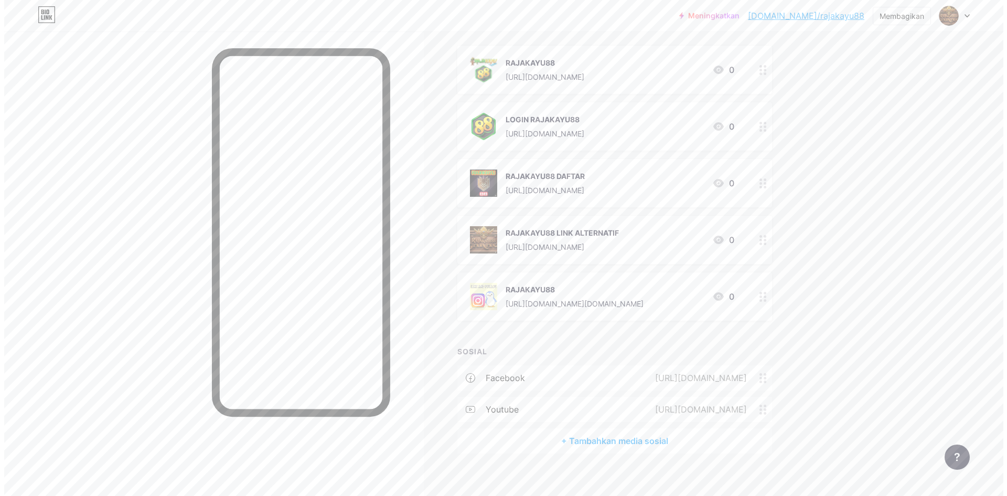
scroll to position [129, 0]
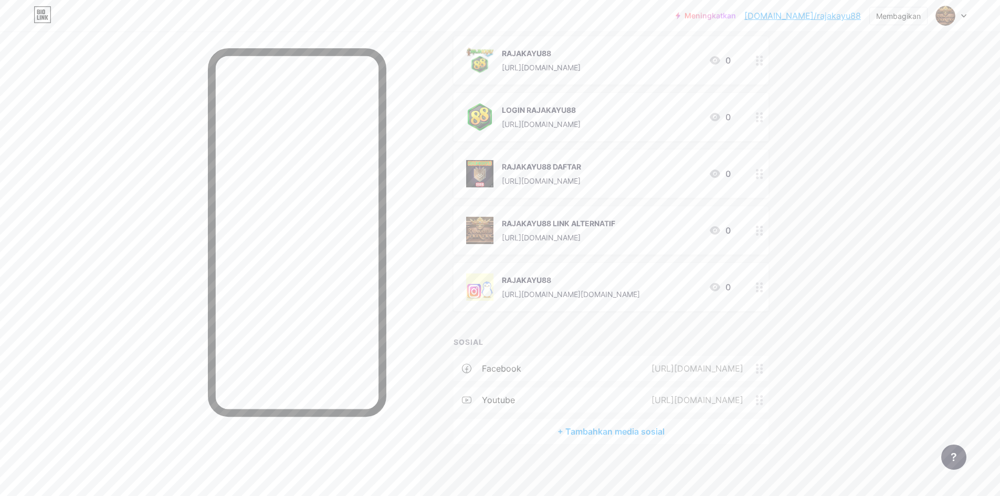
click at [639, 430] on font "+ Tambahkan media sosial" at bounding box center [610, 431] width 107 height 10
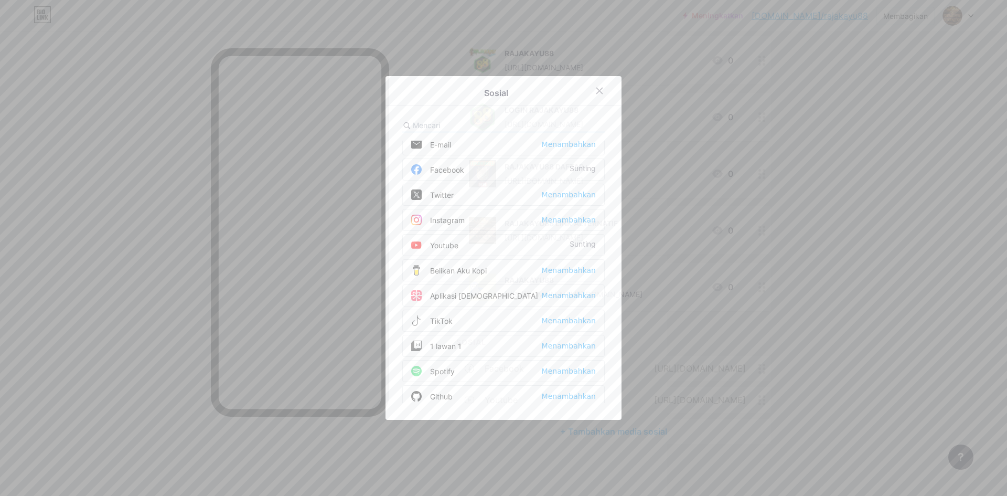
scroll to position [0, 0]
click at [447, 203] on font "Twitter" at bounding box center [442, 202] width 24 height 9
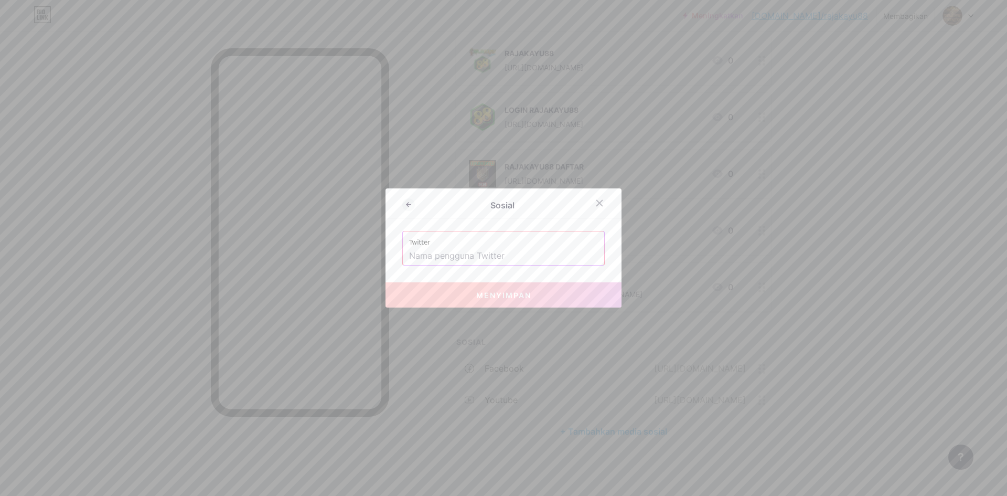
click at [484, 256] on input "text" at bounding box center [503, 256] width 189 height 18
paste input "[URL][DOMAIN_NAME]"
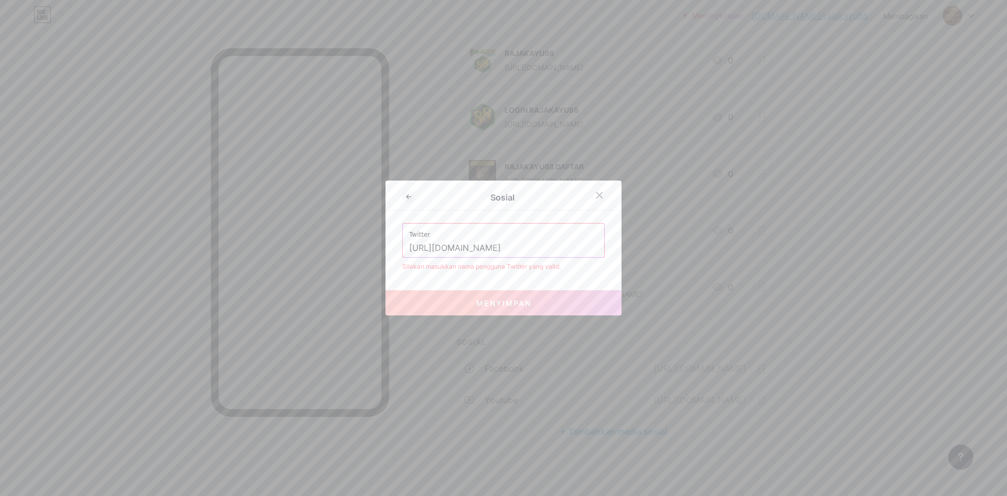
drag, startPoint x: 458, startPoint y: 247, endPoint x: 352, endPoint y: 245, distance: 105.5
click at [352, 245] on div "Sosial Twitter [URL][DOMAIN_NAME] Silakan masukkan nama pengguna Twitter yang v…" at bounding box center [503, 248] width 1007 height 496
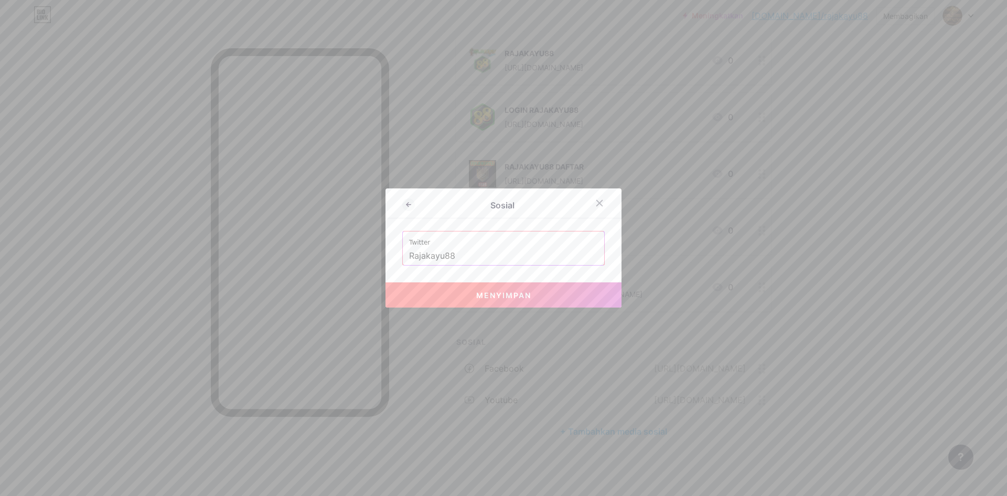
click at [506, 293] on font "Menyimpan" at bounding box center [503, 295] width 55 height 9
type input "[URL][DOMAIN_NAME]"
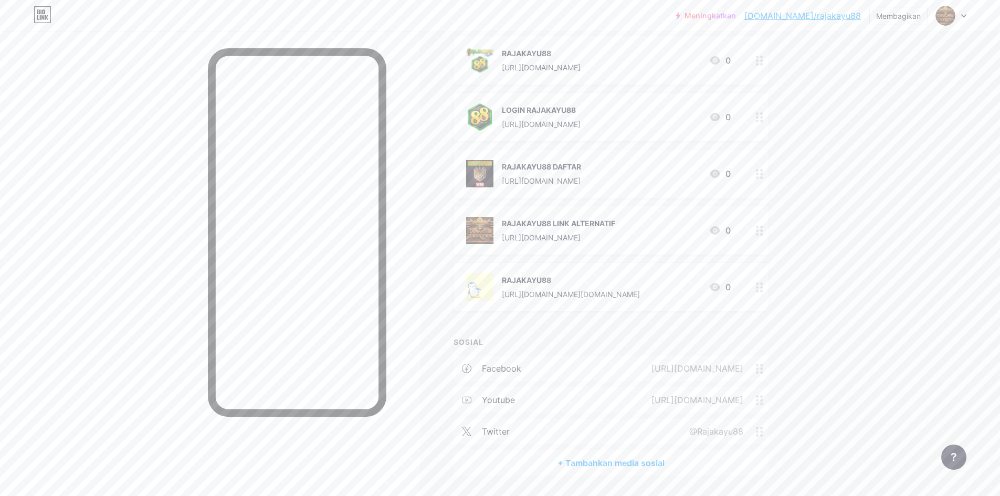
click at [658, 460] on font "+ Tambahkan media sosial" at bounding box center [610, 463] width 107 height 10
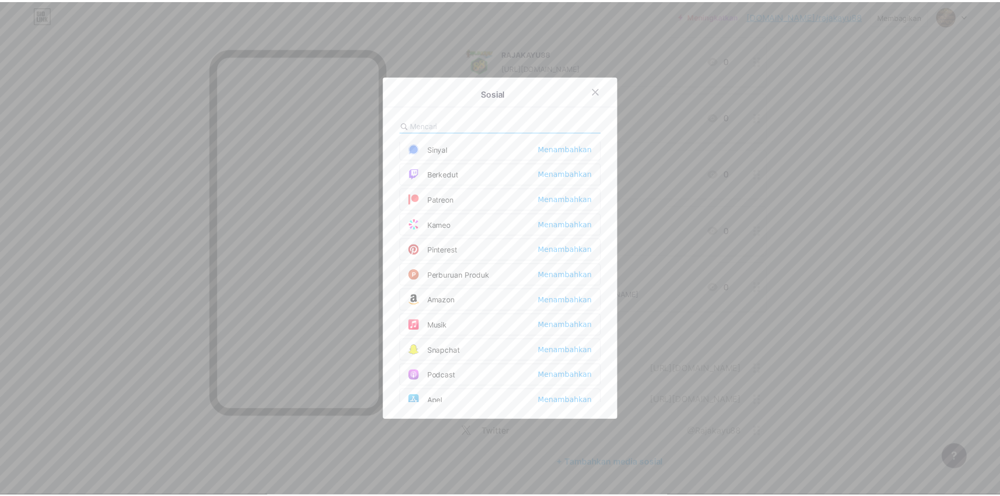
scroll to position [577, 0]
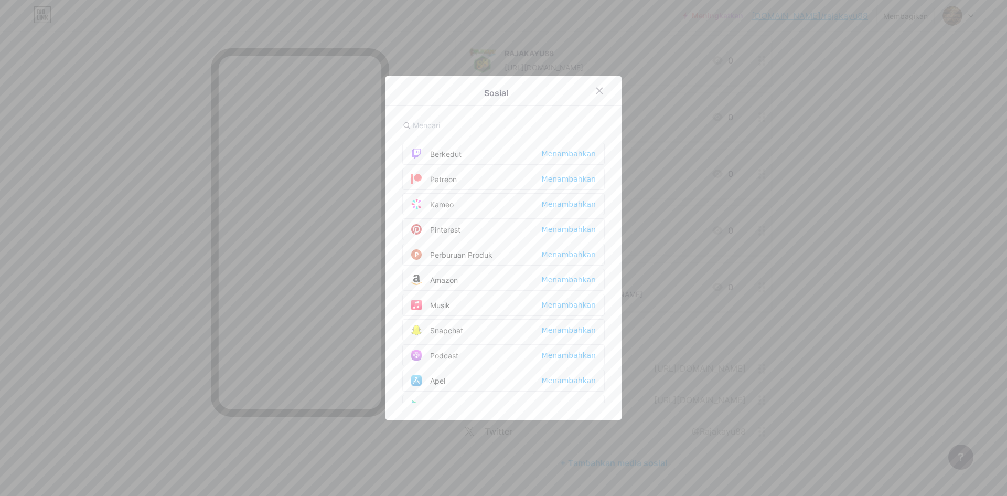
click at [462, 226] on div "Pinterest Menambahkan" at bounding box center [503, 229] width 203 height 22
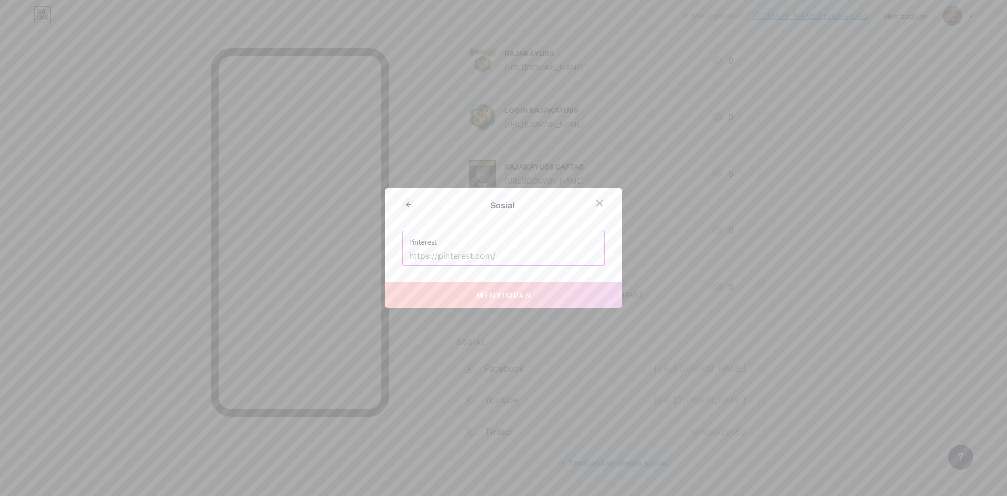
click at [494, 256] on input "text" at bounding box center [503, 256] width 189 height 18
paste input "[URL][DOMAIN_NAME]"
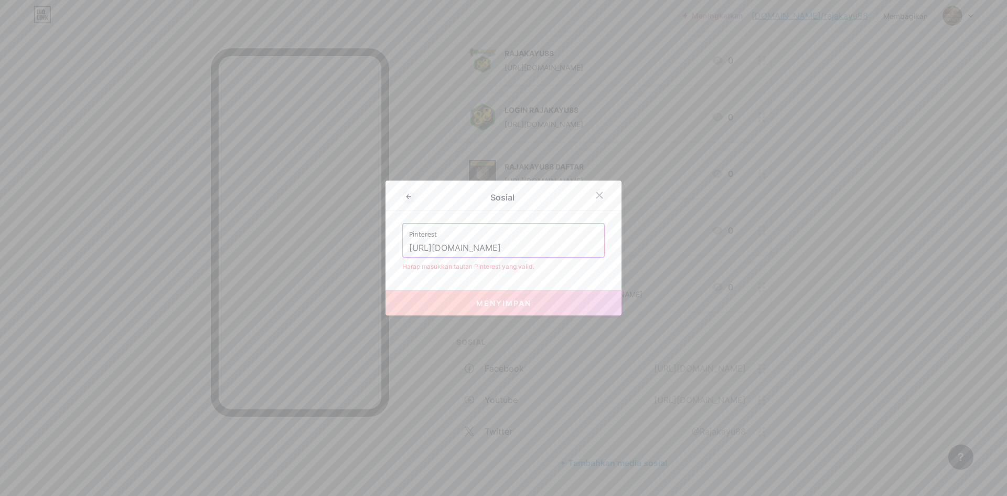
drag, startPoint x: 555, startPoint y: 250, endPoint x: 564, endPoint y: 250, distance: 9.4
click at [555, 250] on input "[URL][DOMAIN_NAME]" at bounding box center [503, 248] width 189 height 18
type input "[URL][DOMAIN_NAME]"
drag, startPoint x: 449, startPoint y: 267, endPoint x: 544, endPoint y: 274, distance: 95.3
click at [534, 270] on div "Harap masukkan tautan Pinterest yang valid." at bounding box center [503, 266] width 203 height 9
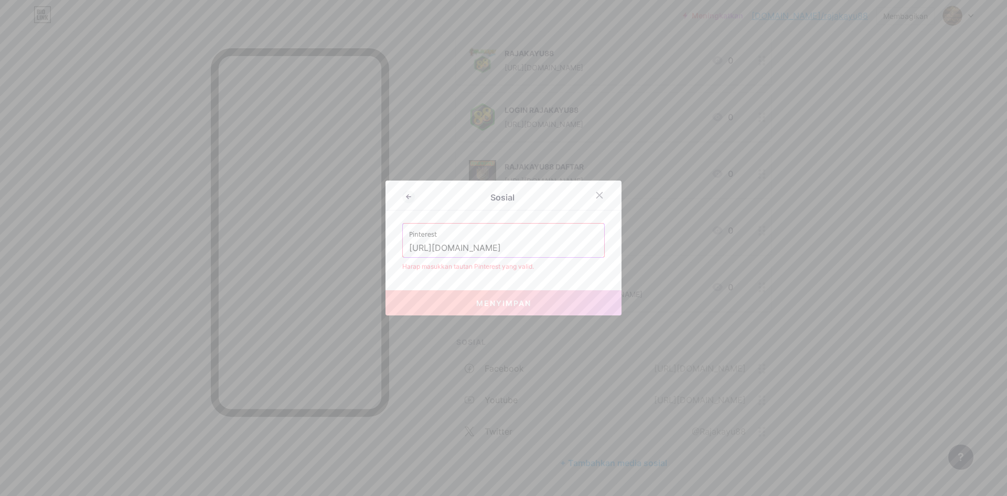
click at [559, 241] on input "[URL][DOMAIN_NAME]" at bounding box center [503, 248] width 189 height 18
click at [548, 297] on button "Menyimpan" at bounding box center [504, 302] width 236 height 25
click at [599, 194] on icon at bounding box center [600, 195] width 8 height 8
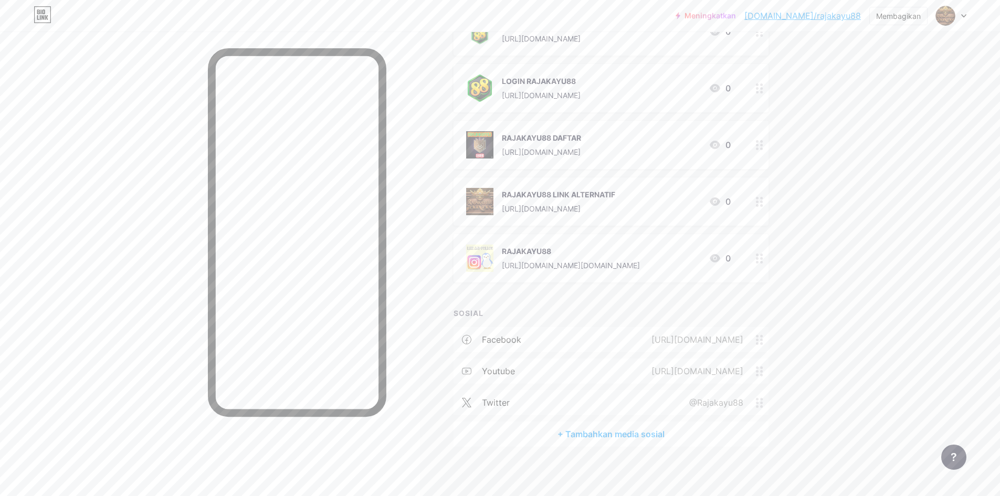
scroll to position [161, 0]
click at [604, 427] on font "+ Tambahkan media sosial" at bounding box center [610, 431] width 107 height 10
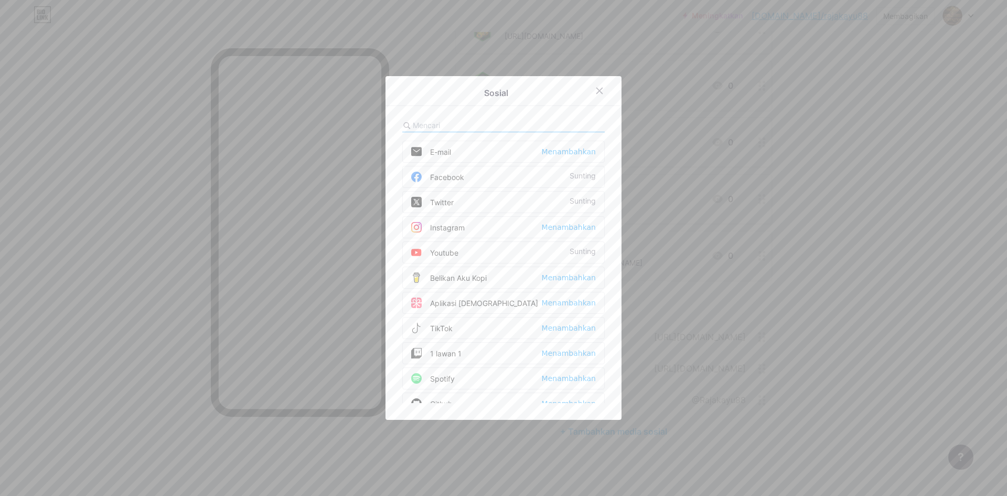
click at [458, 122] on input "text" at bounding box center [471, 125] width 116 height 11
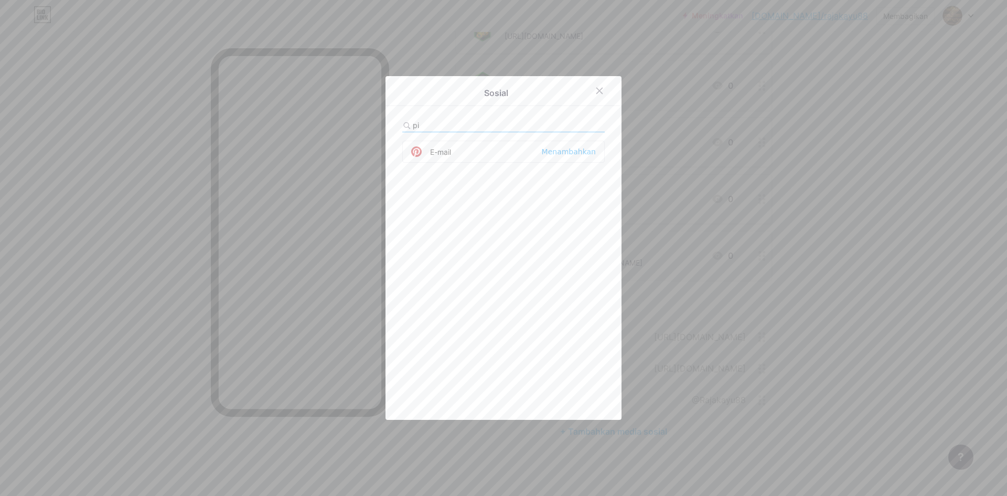
type input "pi"
click at [419, 154] on span at bounding box center [420, 151] width 19 height 10
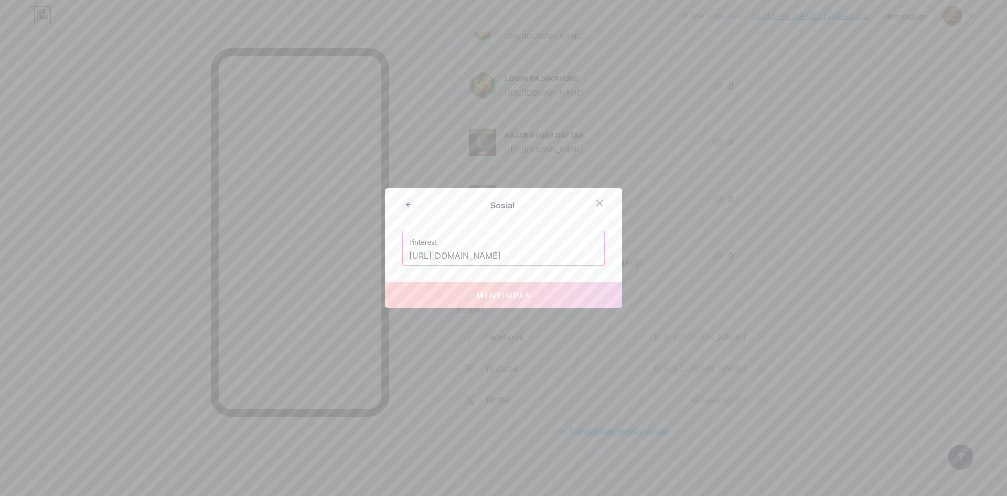
click at [545, 263] on input "[URL][DOMAIN_NAME]" at bounding box center [503, 256] width 189 height 18
click at [551, 295] on button "Menyimpan" at bounding box center [504, 294] width 236 height 25
click at [560, 262] on input "[URL][DOMAIN_NAME]" at bounding box center [503, 256] width 189 height 18
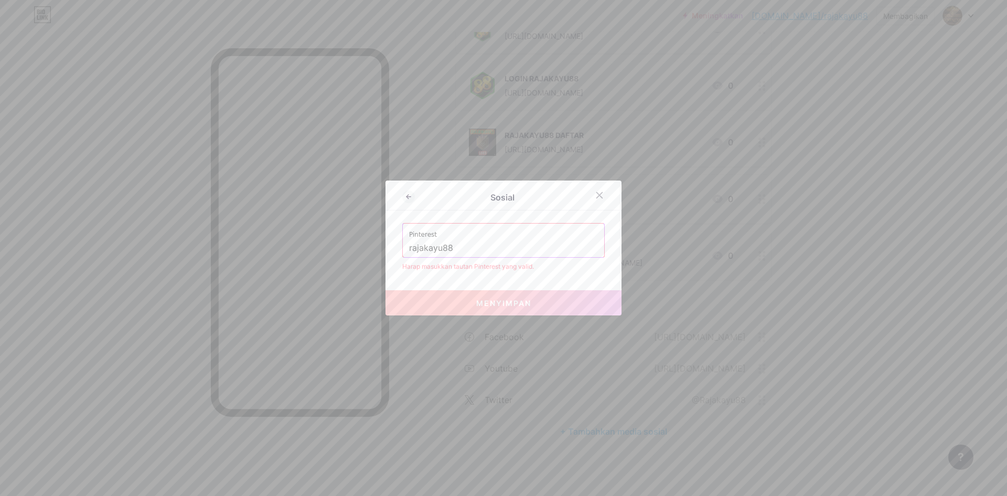
type input "rajakayu88"
click at [543, 284] on div "Sosial Pinterest rajakayu88 Harap masukkan tautan Pinterest yang valid. Menyimp…" at bounding box center [504, 247] width 236 height 135
click at [523, 252] on input "rajakayu88" at bounding box center [503, 248] width 189 height 18
click at [523, 251] on input "rajakayu88" at bounding box center [503, 248] width 189 height 18
click at [580, 257] on input "rajakayu88" at bounding box center [503, 248] width 189 height 18
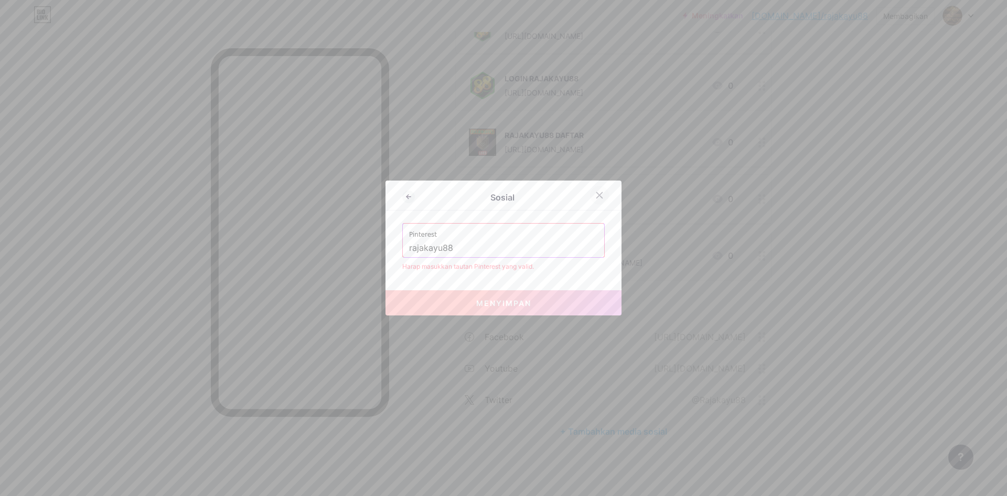
click at [596, 192] on icon at bounding box center [600, 195] width 8 height 8
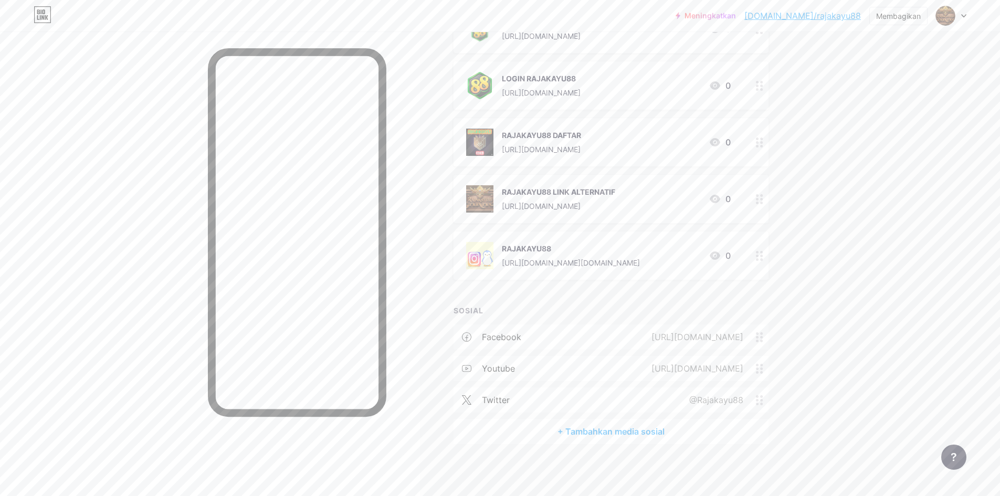
click at [620, 433] on font "+ Tambahkan media sosial" at bounding box center [610, 431] width 107 height 10
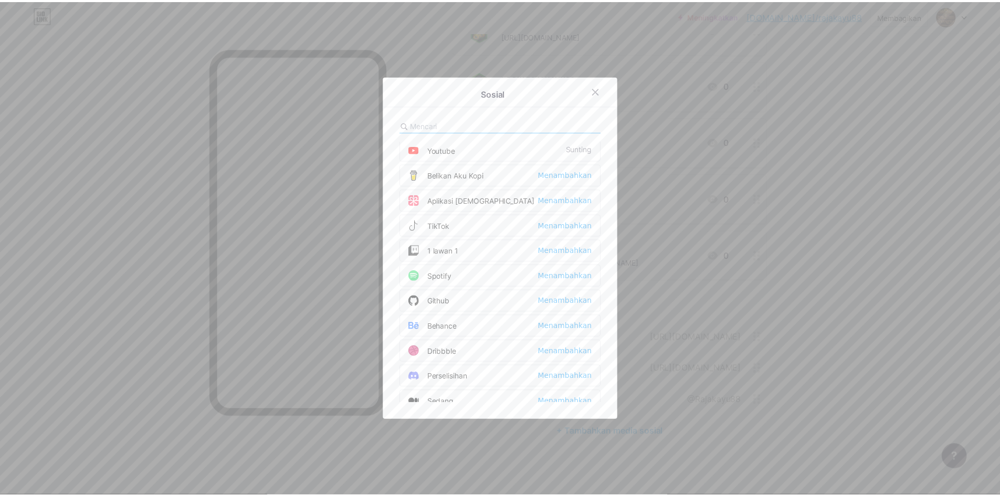
scroll to position [52, 0]
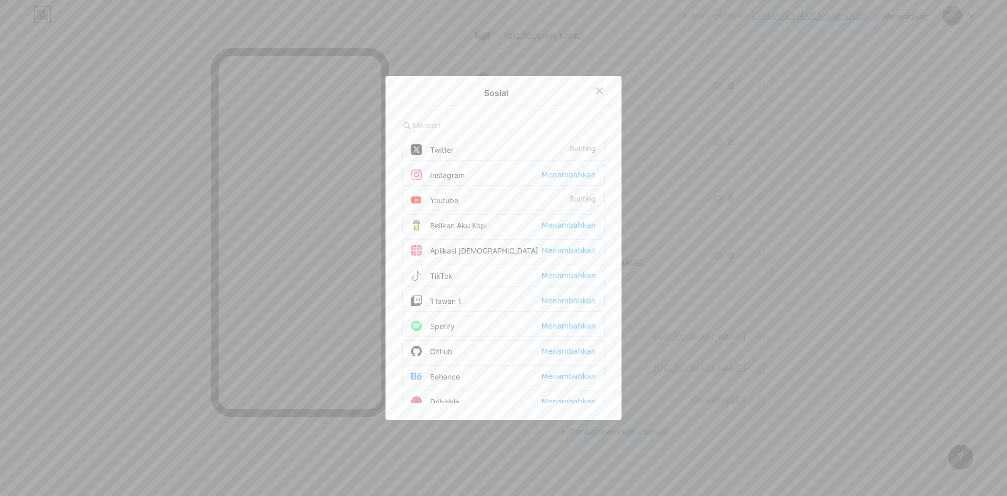
click at [454, 274] on div "TikTok Menambahkan" at bounding box center [503, 275] width 203 height 22
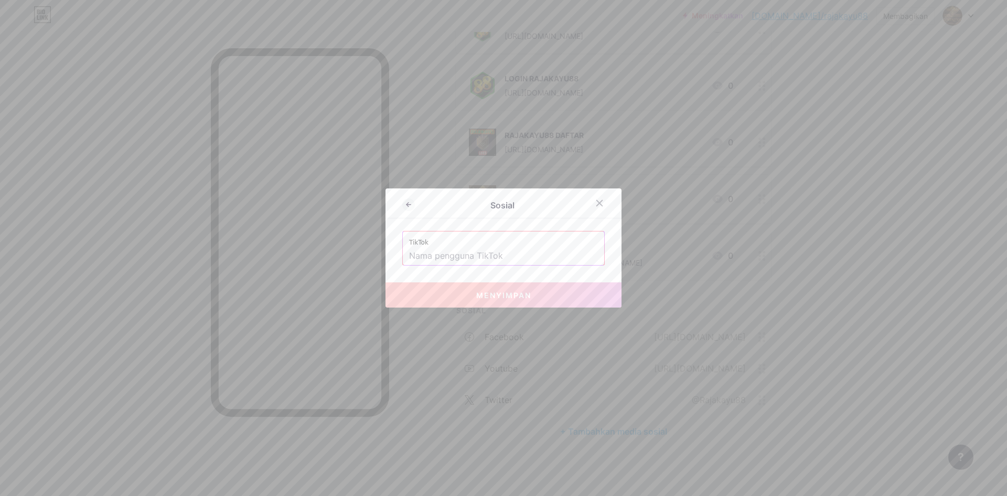
click at [526, 258] on input "text" at bounding box center [503, 256] width 189 height 18
paste input "[URL][DOMAIN_NAME]"
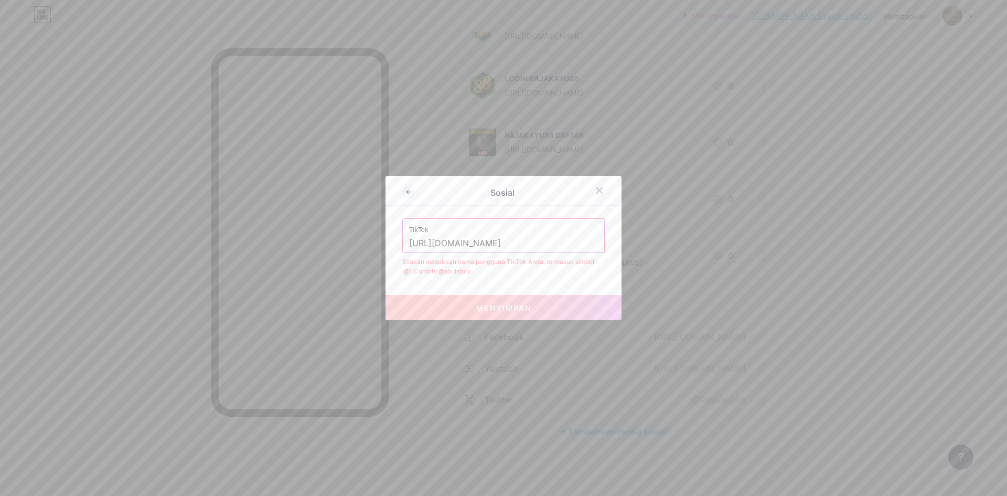
drag, startPoint x: 500, startPoint y: 243, endPoint x: 334, endPoint y: 247, distance: 166.4
click at [334, 247] on div "Sosial TikTok [URL][DOMAIN_NAME] Silakan masukkan nama pengguna TikTok Anda, te…" at bounding box center [503, 248] width 1007 height 496
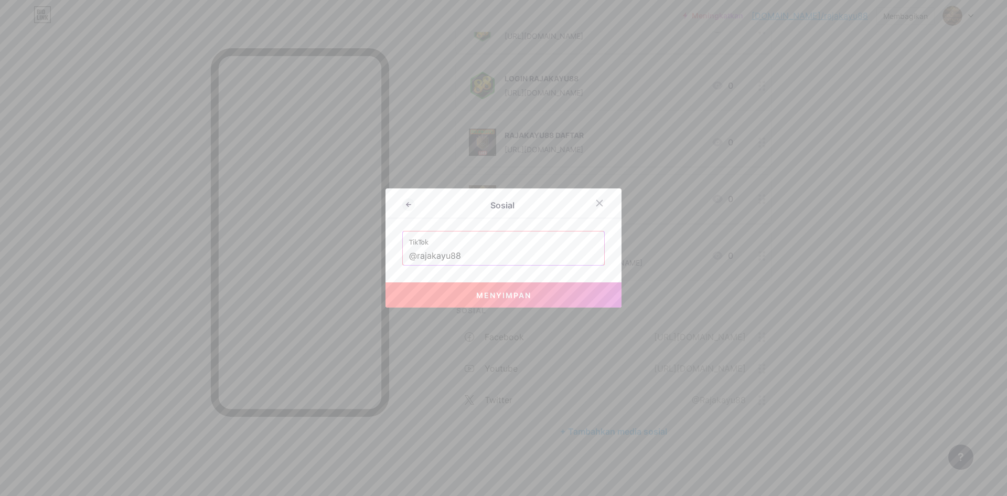
click at [547, 297] on button "Menyimpan" at bounding box center [504, 294] width 236 height 25
type input "[URL][DOMAIN_NAME]"
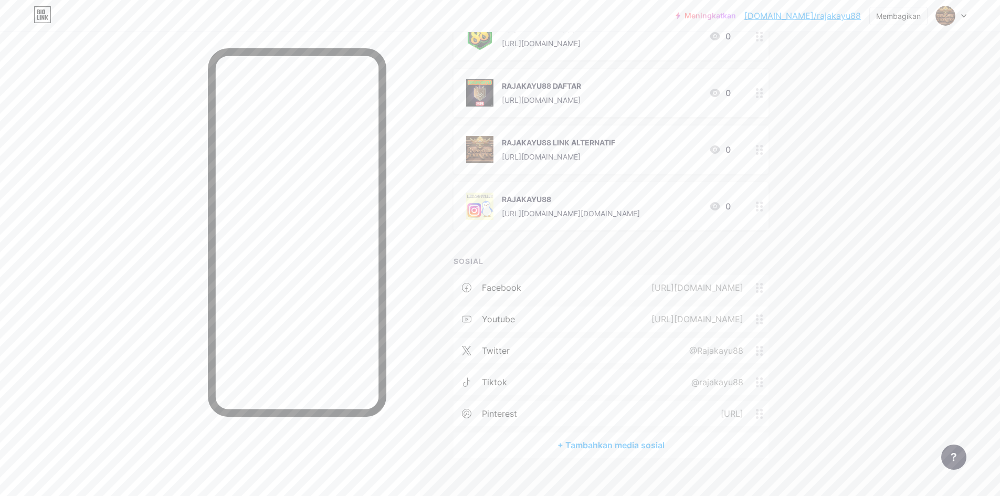
scroll to position [213, 0]
click at [731, 415] on font "[URL]" at bounding box center [731, 410] width 23 height 10
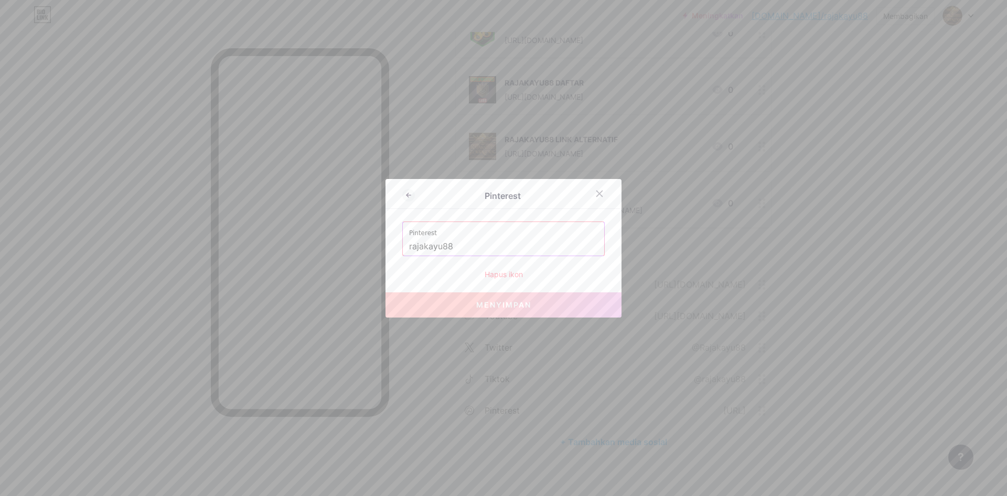
click at [493, 246] on input "rajakayu88" at bounding box center [503, 247] width 189 height 18
click at [597, 195] on icon at bounding box center [600, 193] width 6 height 6
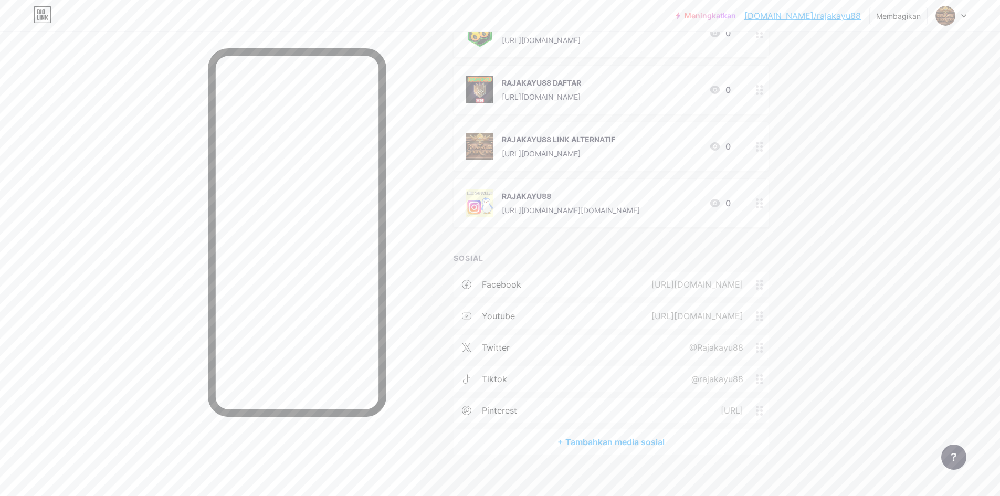
click at [487, 455] on div "Tautan Postingan Desain Pelanggan BARU Statistik Pengaturan + TAMBAHKAN TAUTAN …" at bounding box center [406, 162] width 812 height 688
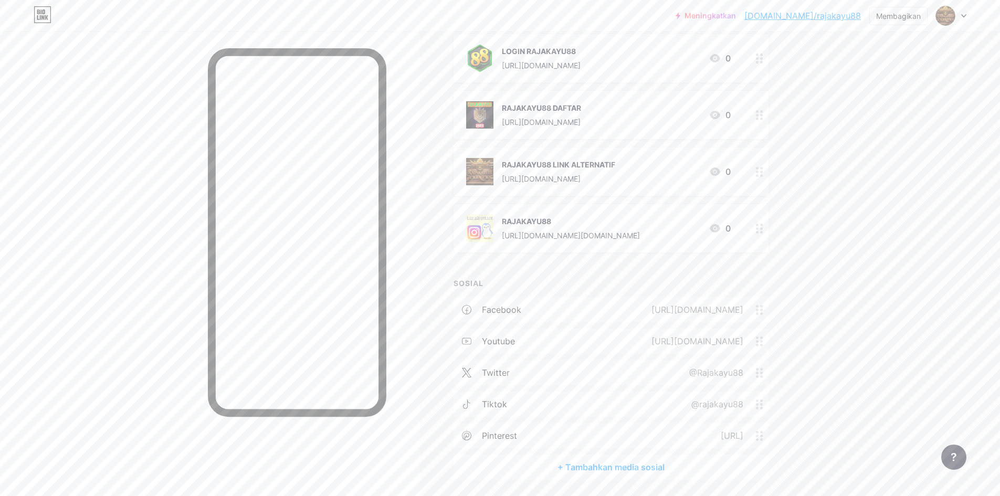
scroll to position [0, 0]
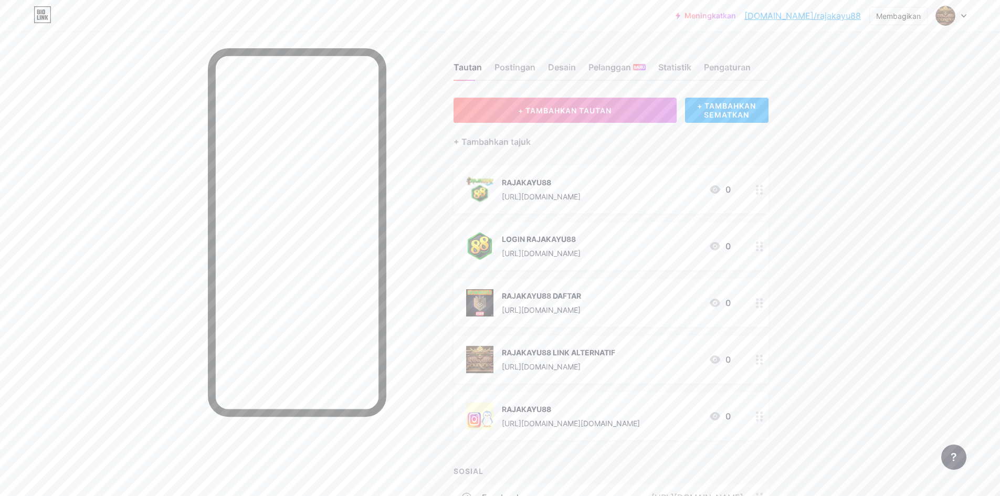
click at [910, 126] on div "Meningkatkan [DOMAIN_NAME]/rajaka... [DOMAIN_NAME]/rajakayu88 Membagikan Berali…" at bounding box center [500, 360] width 1000 height 720
